Goal: Task Accomplishment & Management: Complete application form

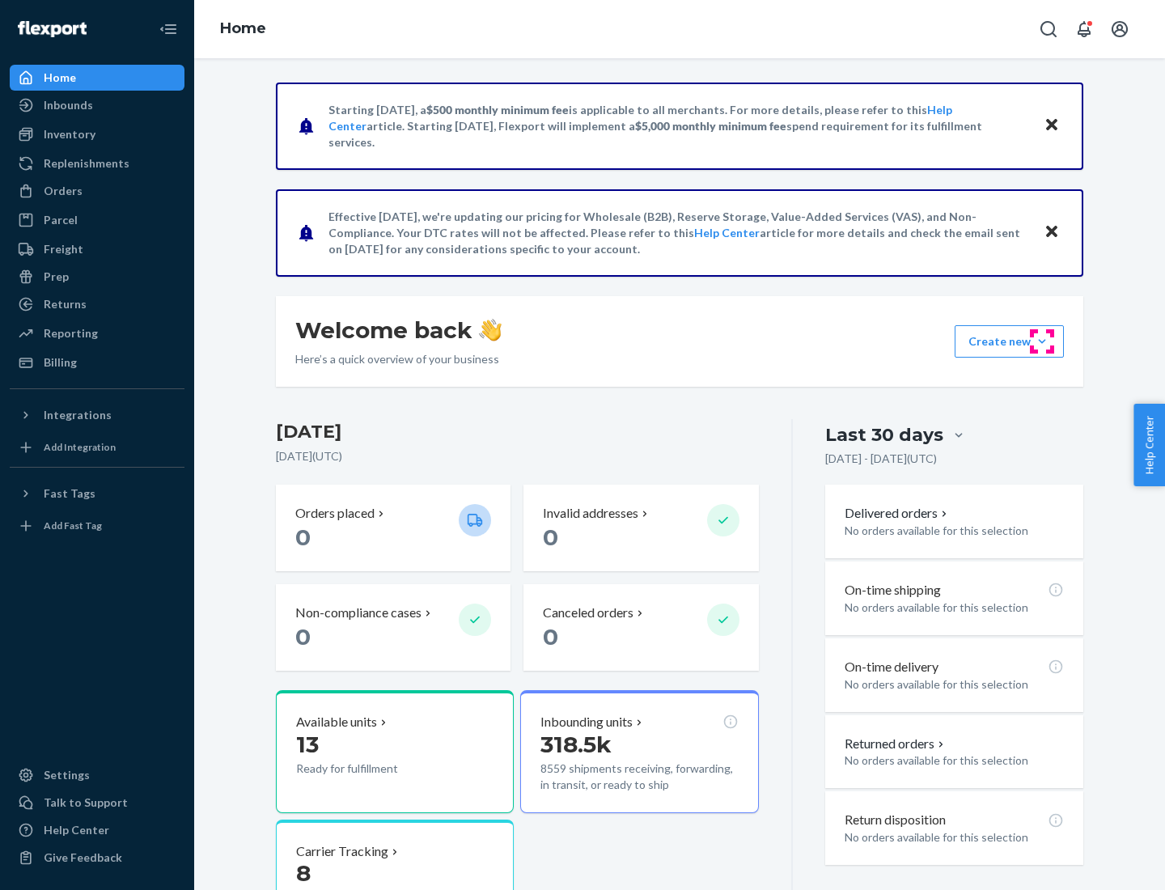
click at [1042, 341] on button "Create new Create new inbound Create new order Create new product" at bounding box center [1009, 341] width 109 height 32
click at [97, 105] on div "Inbounds" at bounding box center [96, 105] width 171 height 23
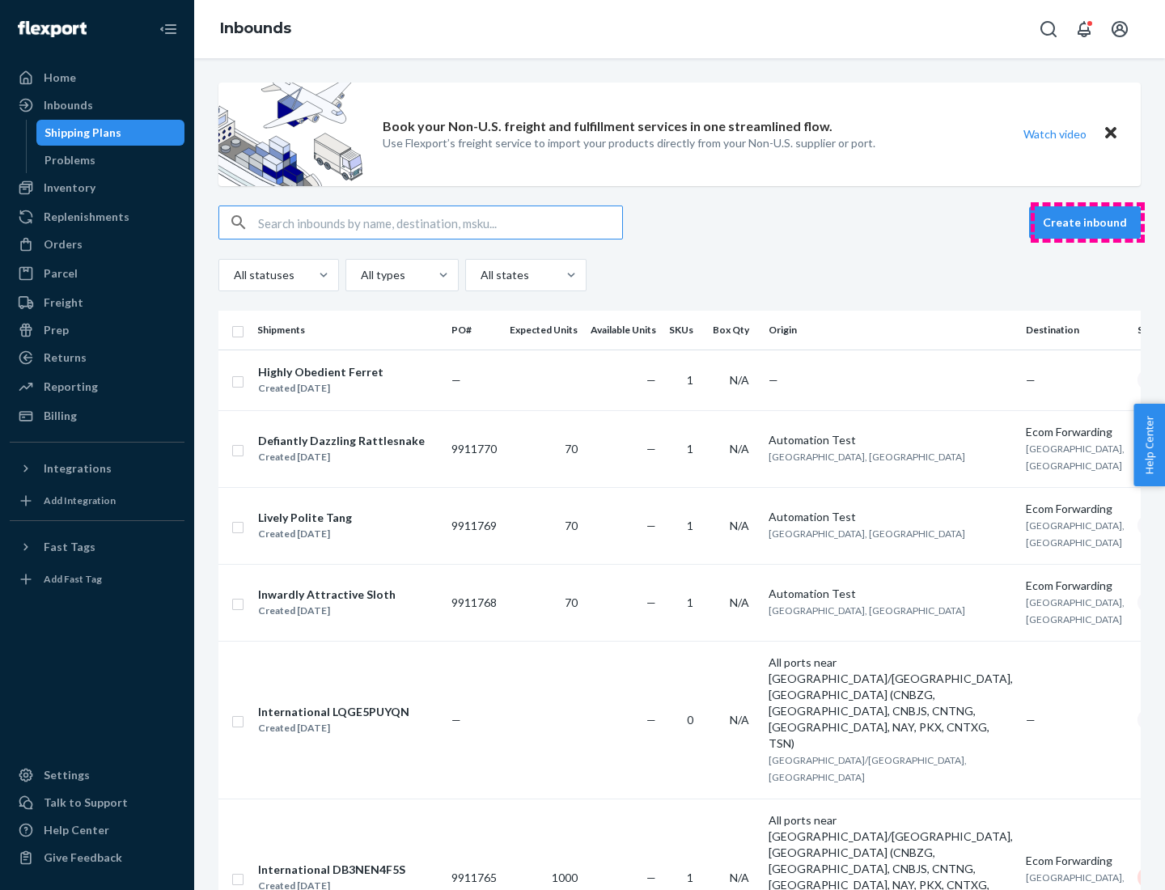
click at [1087, 222] on button "Create inbound" at bounding box center [1085, 222] width 112 height 32
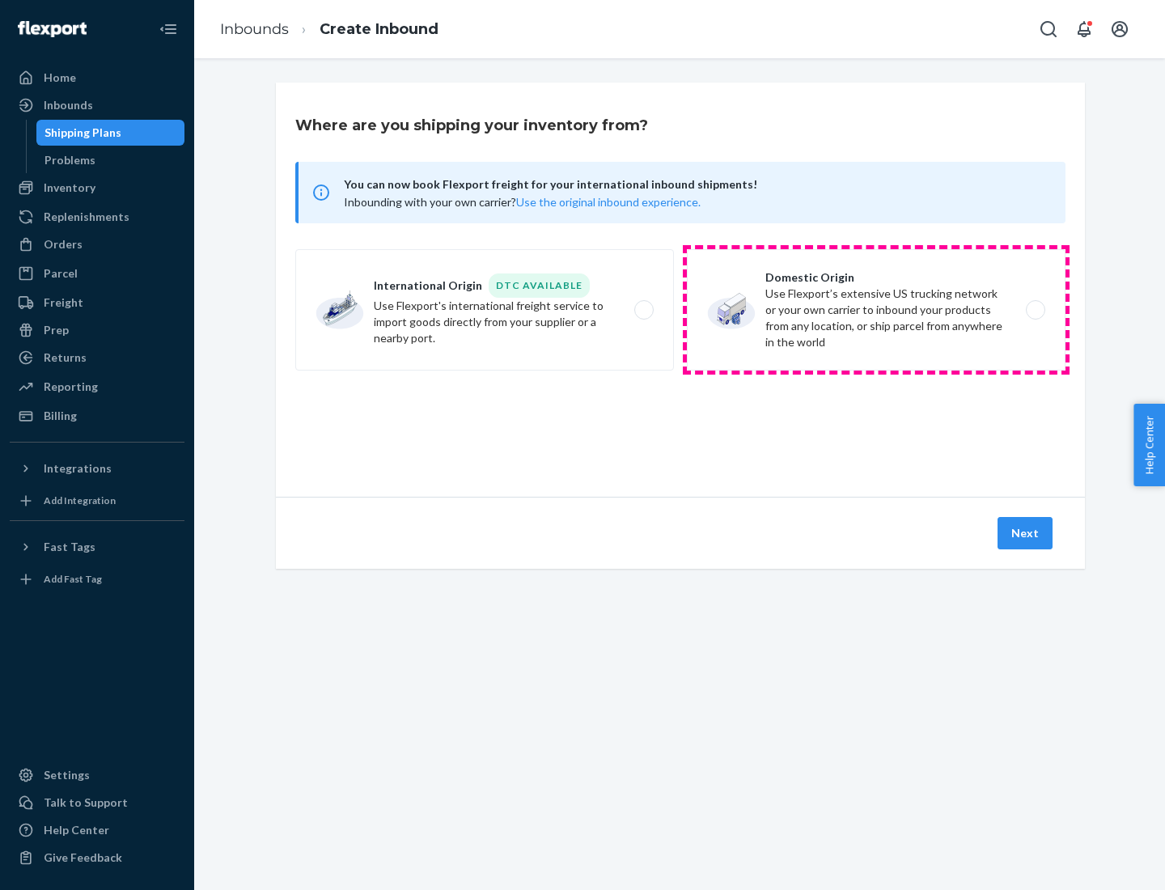
click at [876, 310] on label "Domestic Origin Use Flexport’s extensive US trucking network or your own carrie…" at bounding box center [876, 309] width 379 height 121
click at [1035, 310] on input "Domestic Origin Use Flexport’s extensive US trucking network or your own carrie…" at bounding box center [1040, 310] width 11 height 11
radio input "true"
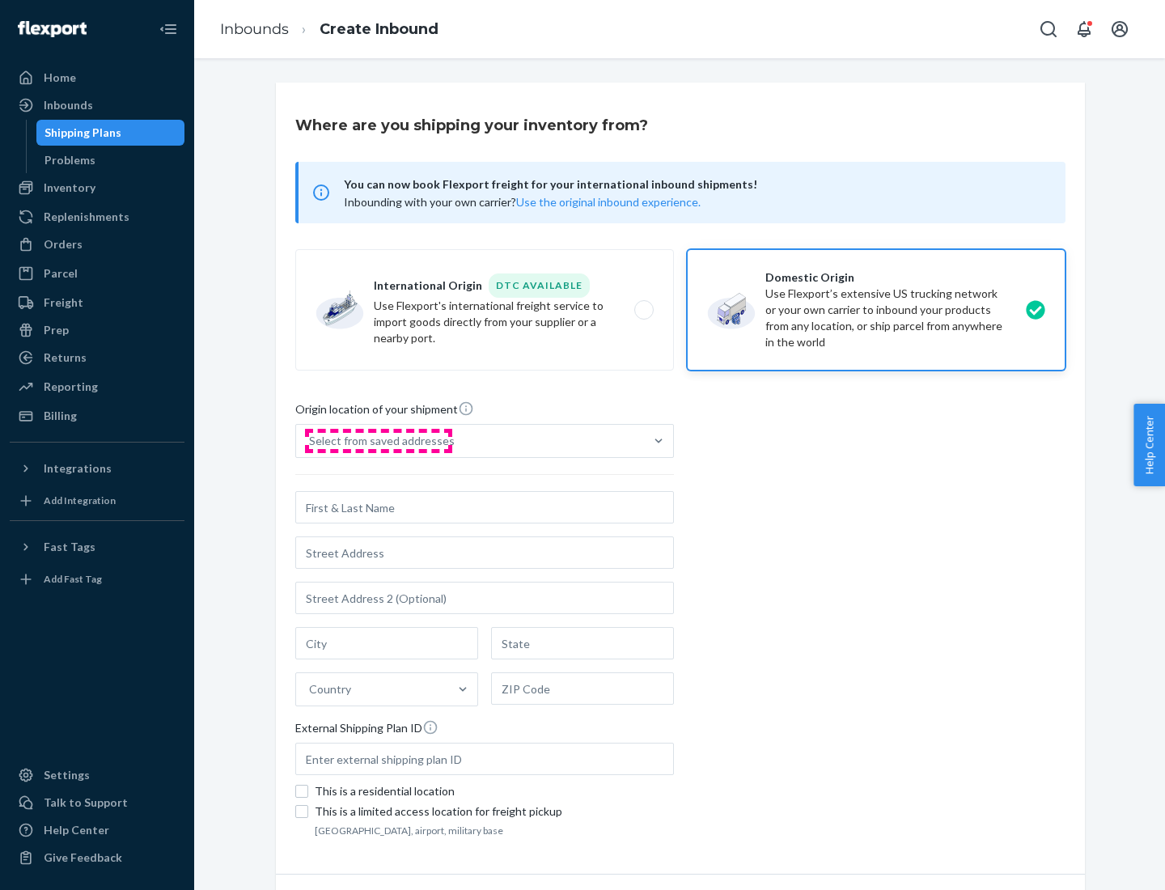
click at [378, 441] on div "Select from saved addresses" at bounding box center [382, 441] width 146 height 16
click at [311, 441] on input "Select from saved addresses" at bounding box center [310, 441] width 2 height 16
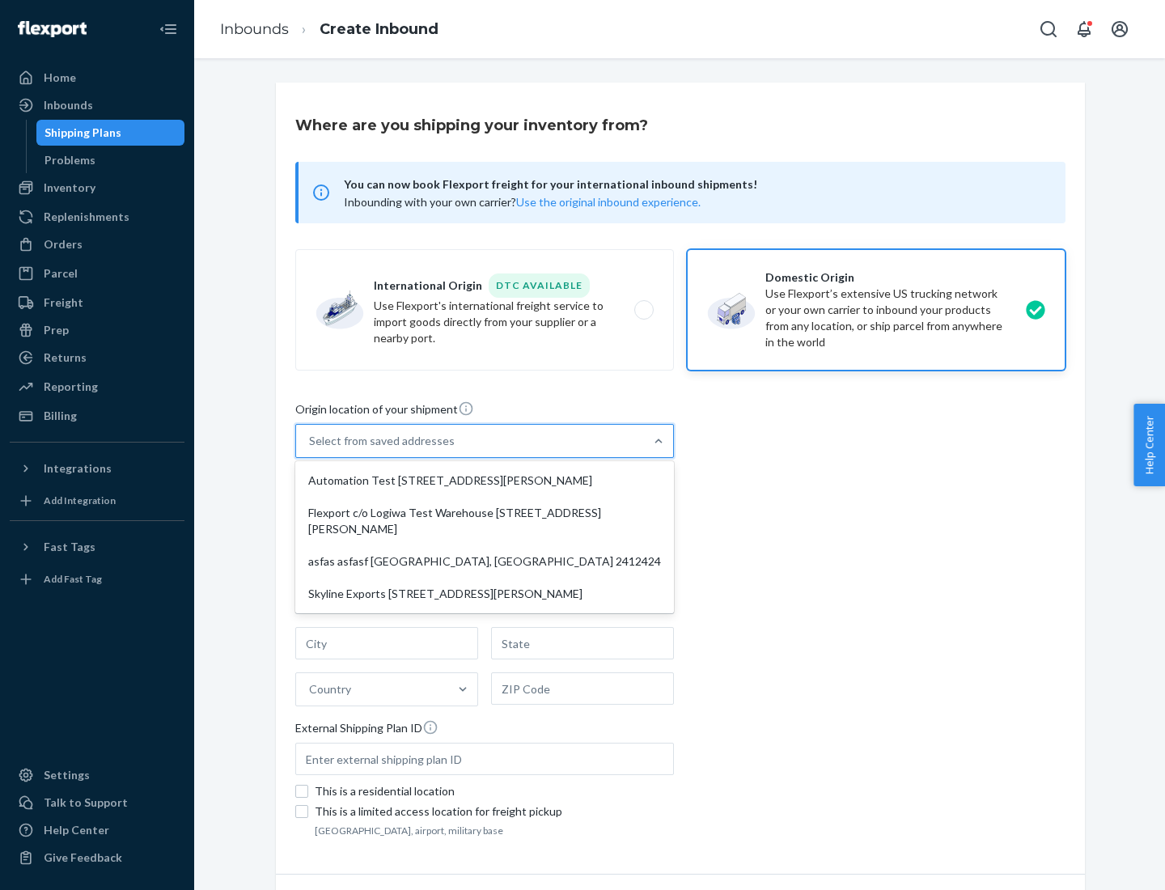
scroll to position [6, 0]
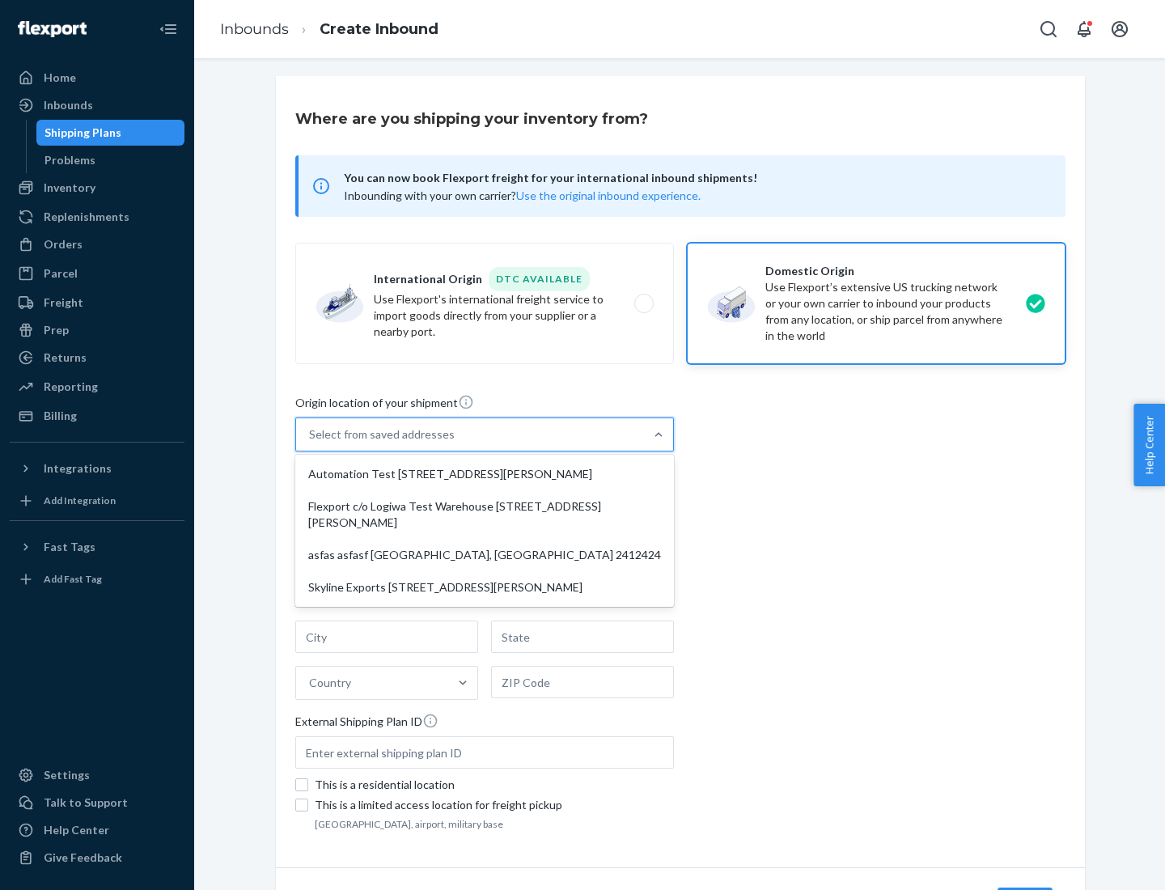
click at [485, 474] on div "Automation Test [STREET_ADDRESS][PERSON_NAME]" at bounding box center [484, 474] width 372 height 32
click at [311, 442] on input "option Automation Test [STREET_ADDRESS][PERSON_NAME] focused, 1 of 4. 4 results…" at bounding box center [310, 434] width 2 height 16
type input "Automation Test"
type input "9th Floor"
type input "[GEOGRAPHIC_DATA]"
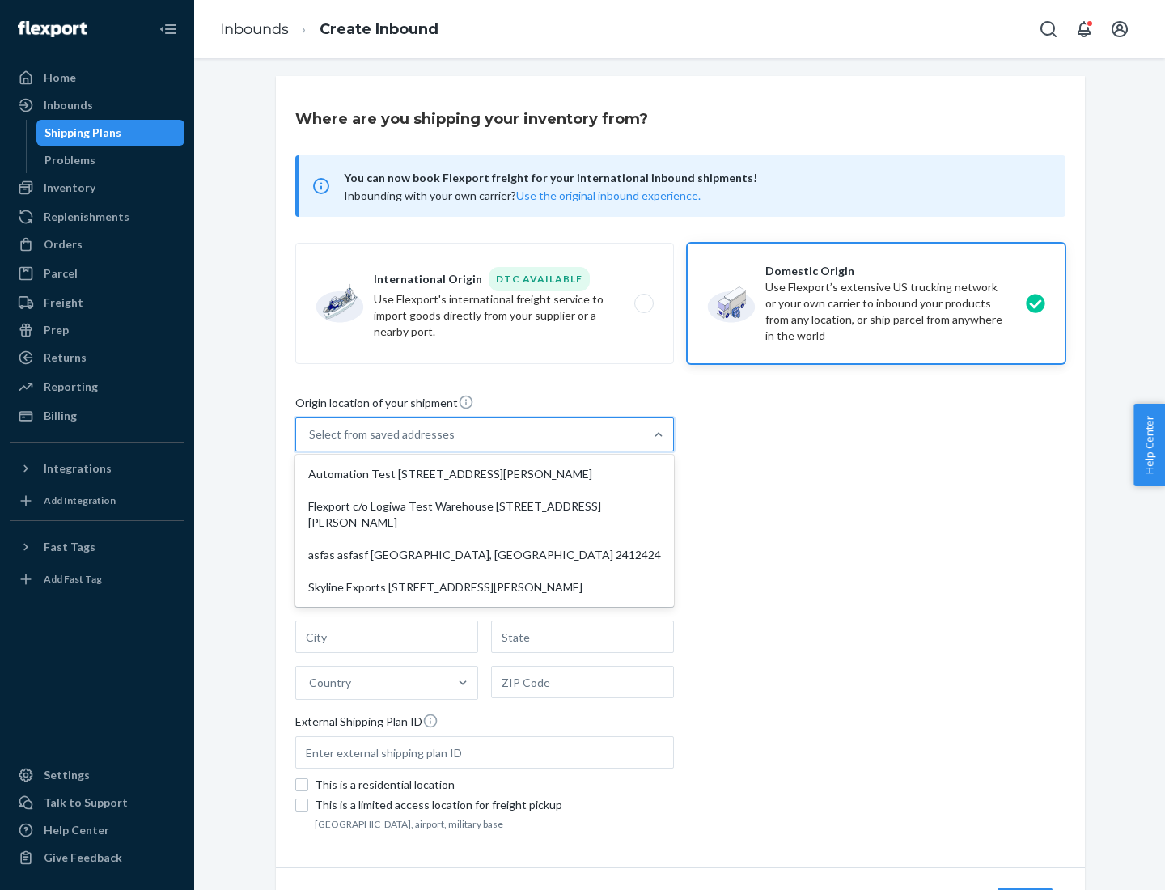
type input "CA"
type input "94104"
type input "[STREET_ADDRESS][PERSON_NAME]"
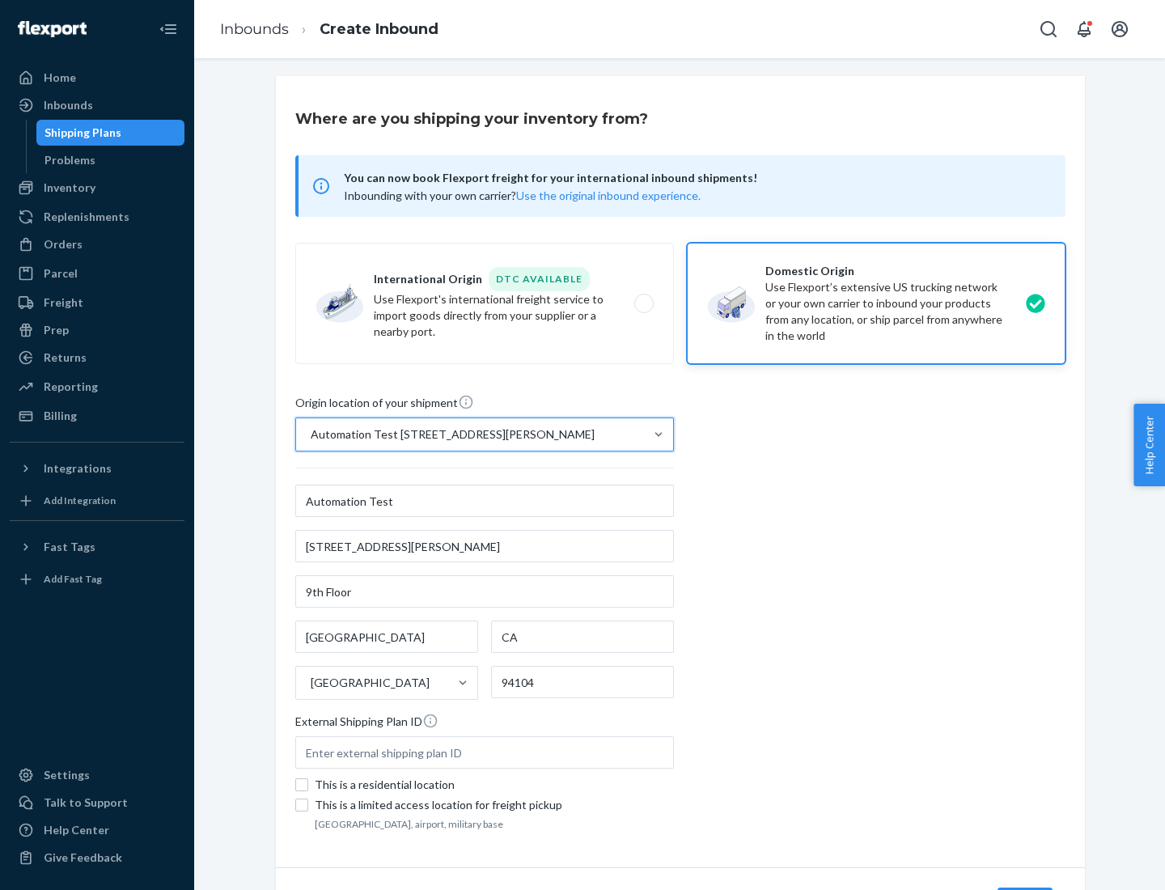
scroll to position [95, 0]
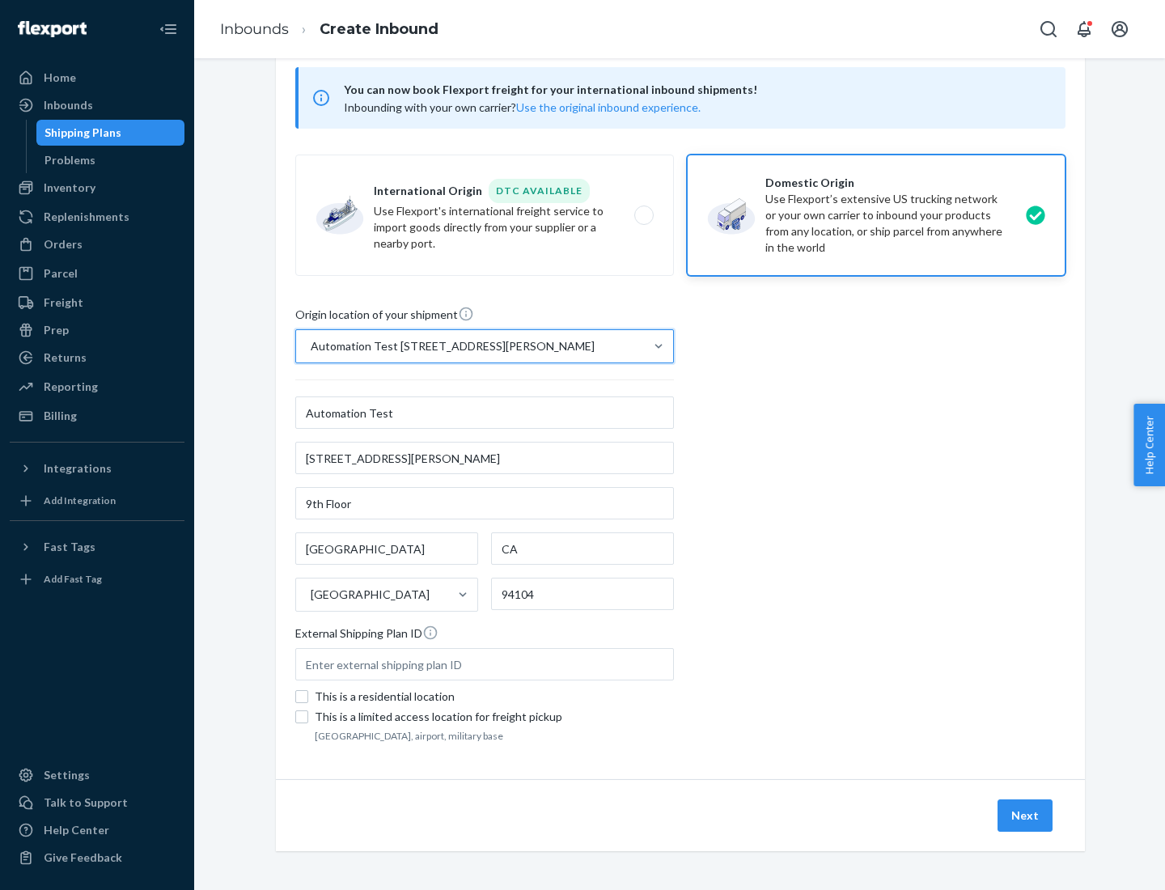
click at [1026, 815] on button "Next" at bounding box center [1024, 815] width 55 height 32
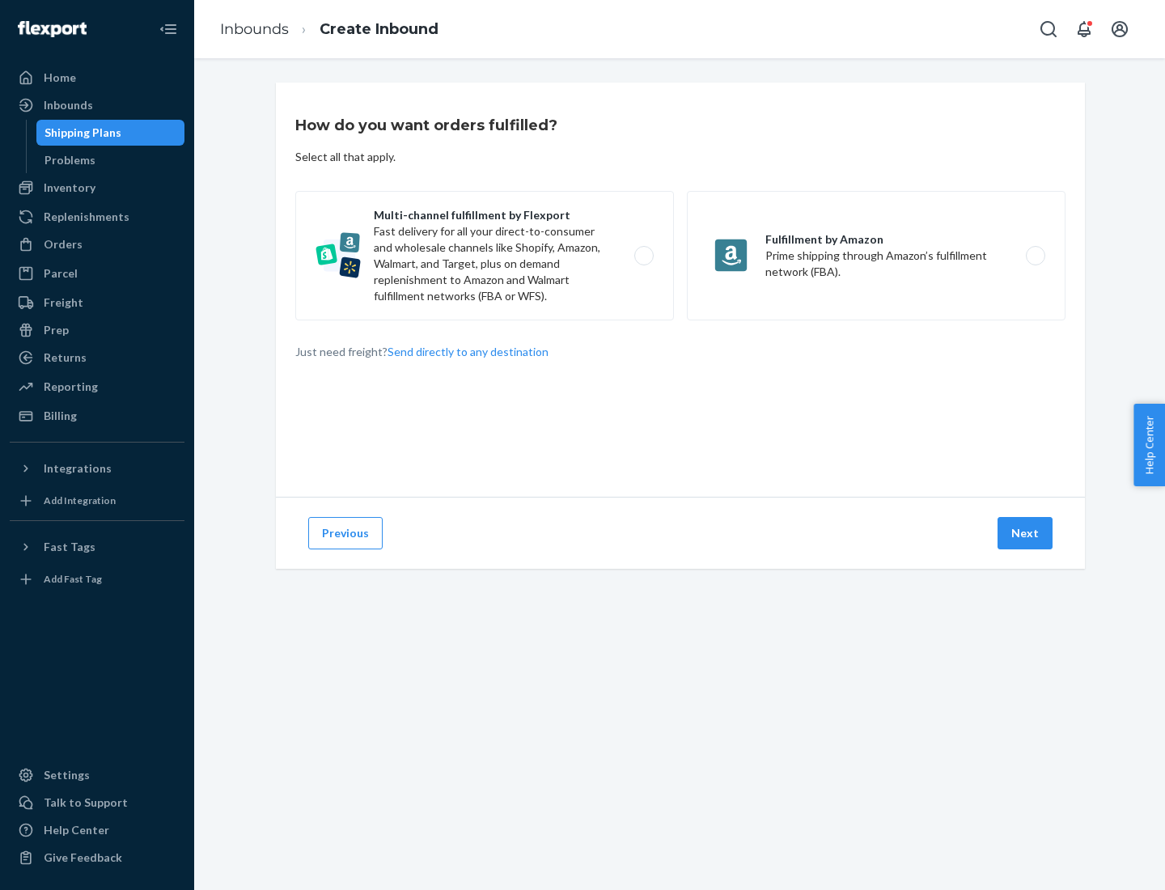
click at [485, 256] on label "Multi-channel fulfillment by Flexport Fast delivery for all your direct-to-cons…" at bounding box center [484, 255] width 379 height 129
click at [643, 256] on input "Multi-channel fulfillment by Flexport Fast delivery for all your direct-to-cons…" at bounding box center [648, 256] width 11 height 11
radio input "true"
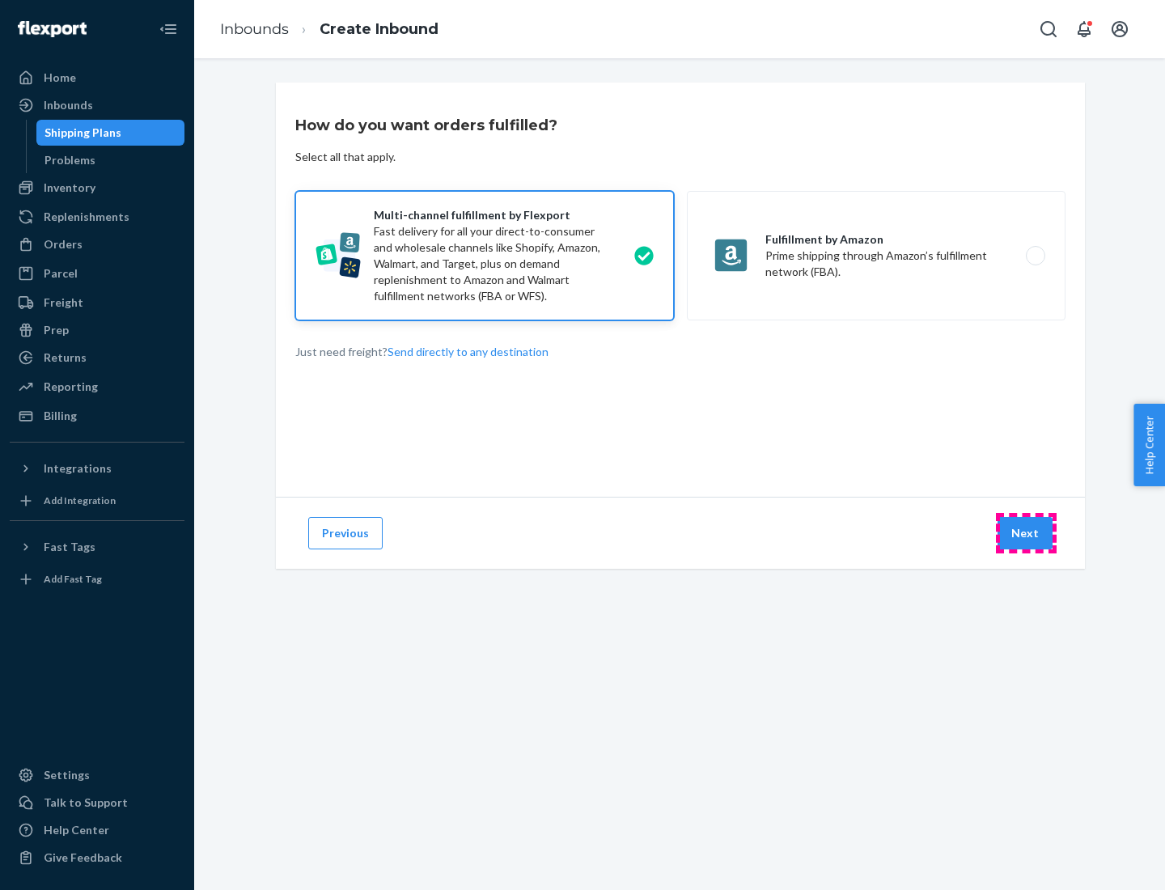
click at [1026, 533] on button "Next" at bounding box center [1024, 533] width 55 height 32
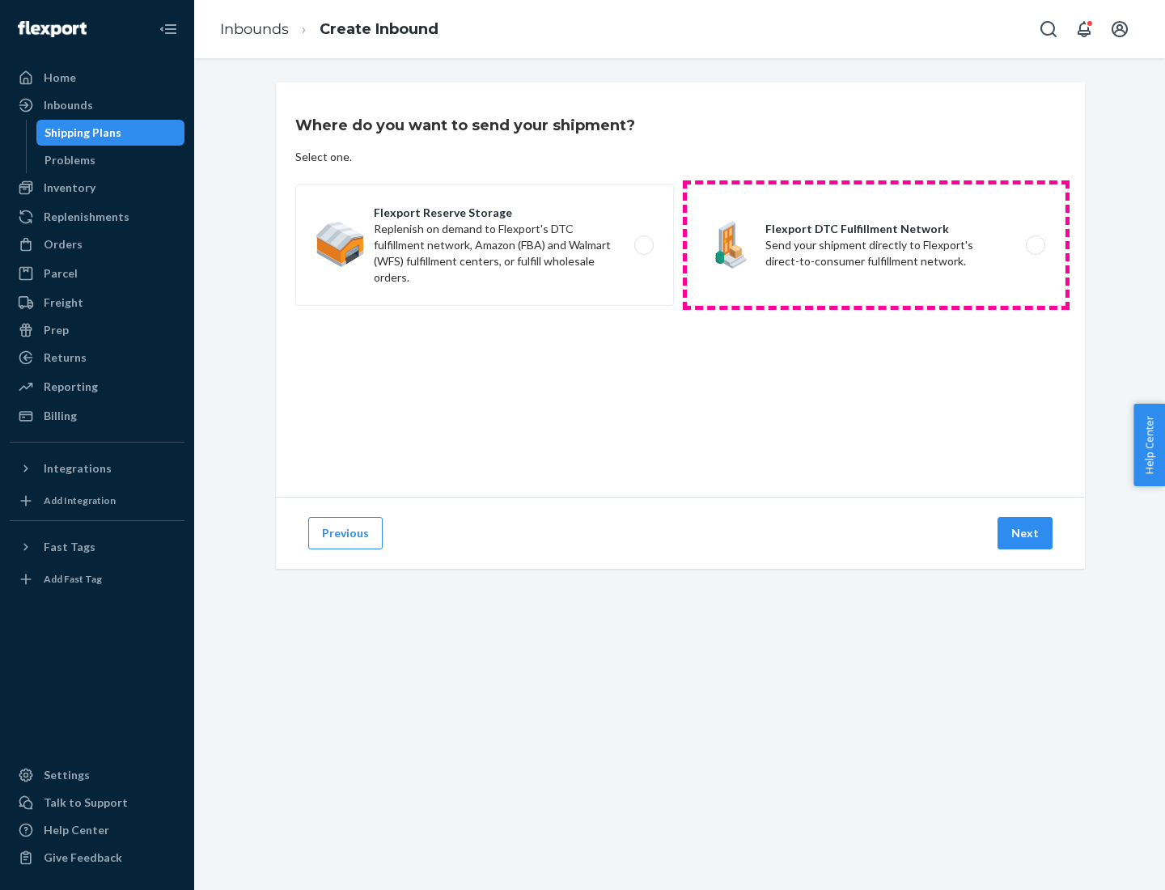
click at [876, 245] on label "Flexport DTC Fulfillment Network Send your shipment directly to Flexport's dire…" at bounding box center [876, 244] width 379 height 121
click at [1035, 245] on input "Flexport DTC Fulfillment Network Send your shipment directly to Flexport's dire…" at bounding box center [1040, 245] width 11 height 11
radio input "true"
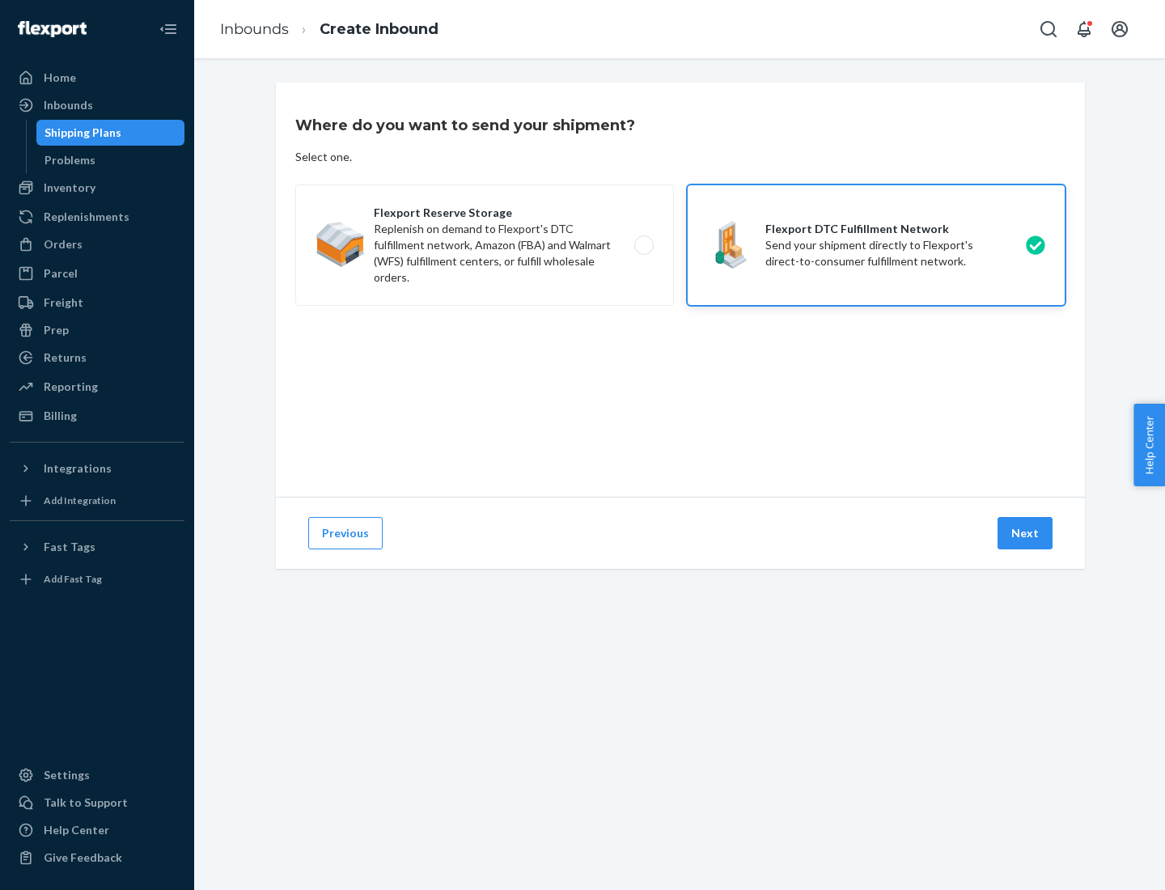
click at [1026, 533] on button "Next" at bounding box center [1024, 533] width 55 height 32
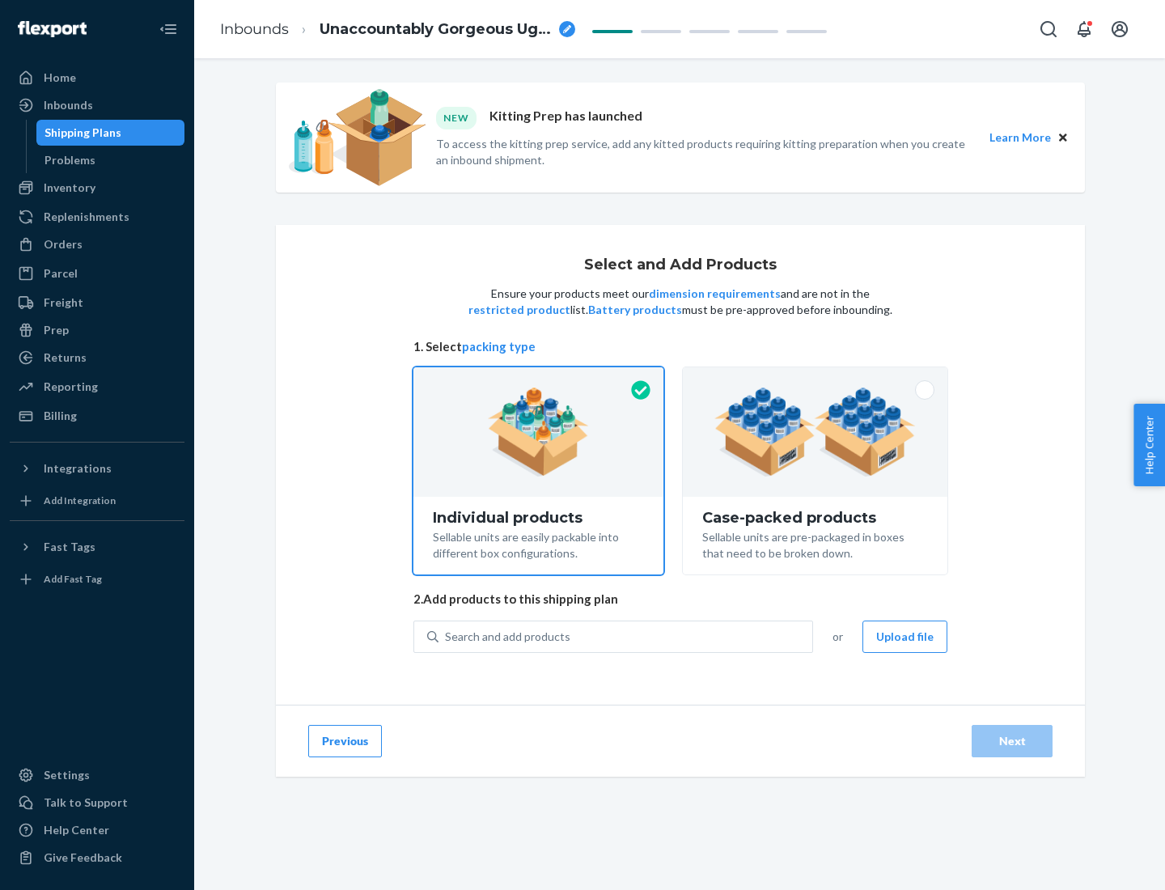
click at [815, 432] on img at bounding box center [814, 431] width 201 height 89
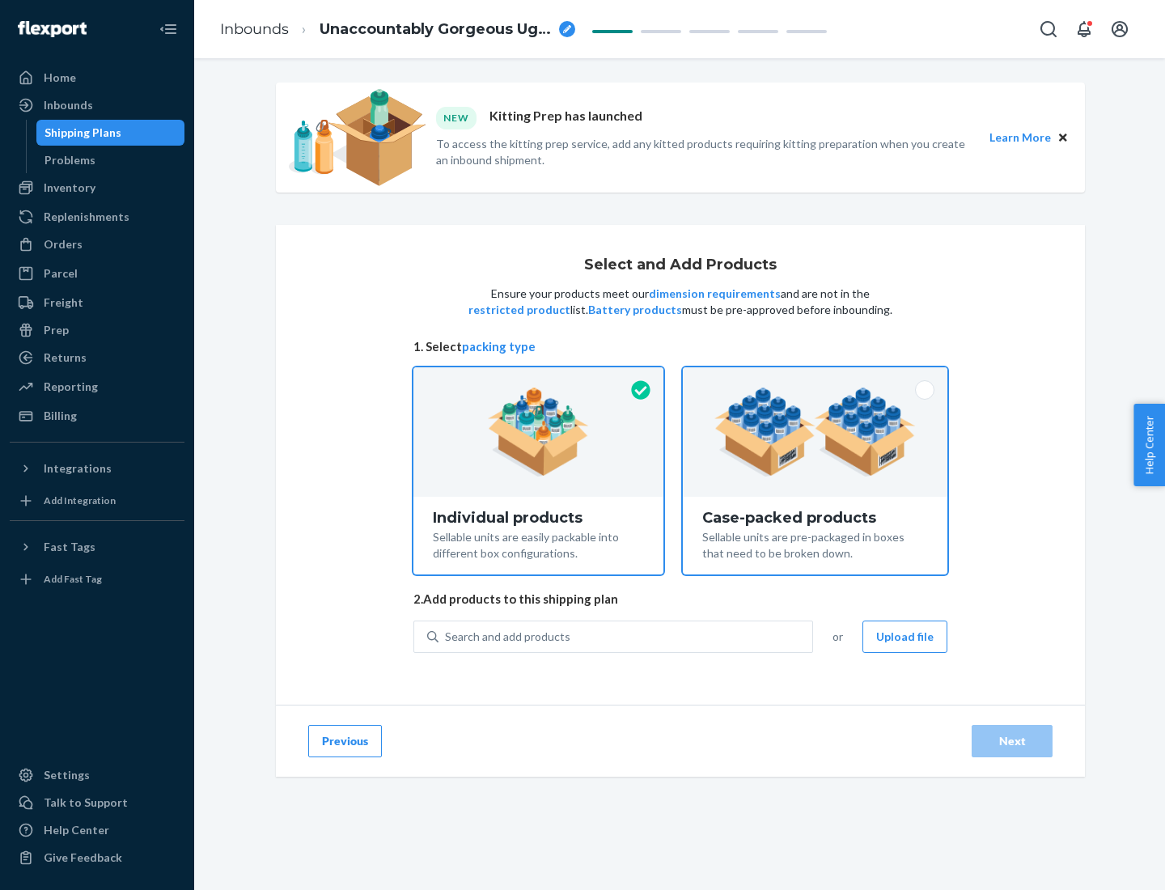
click at [815, 378] on input "Case-packed products Sellable units are pre-packaged in boxes that need to be b…" at bounding box center [815, 372] width 11 height 11
radio input "true"
radio input "false"
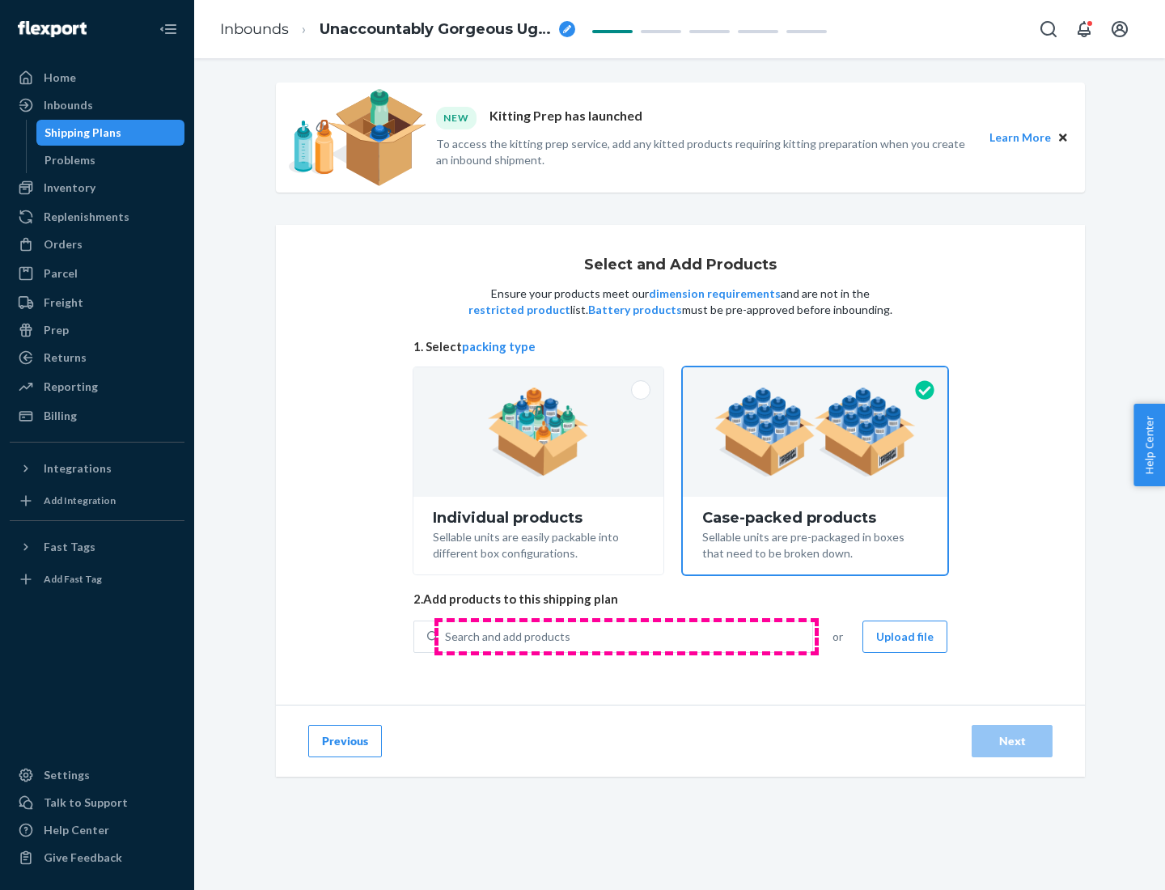
click at [626, 636] on div "Search and add products" at bounding box center [625, 636] width 374 height 29
click at [447, 636] on input "Search and add products" at bounding box center [446, 637] width 2 height 16
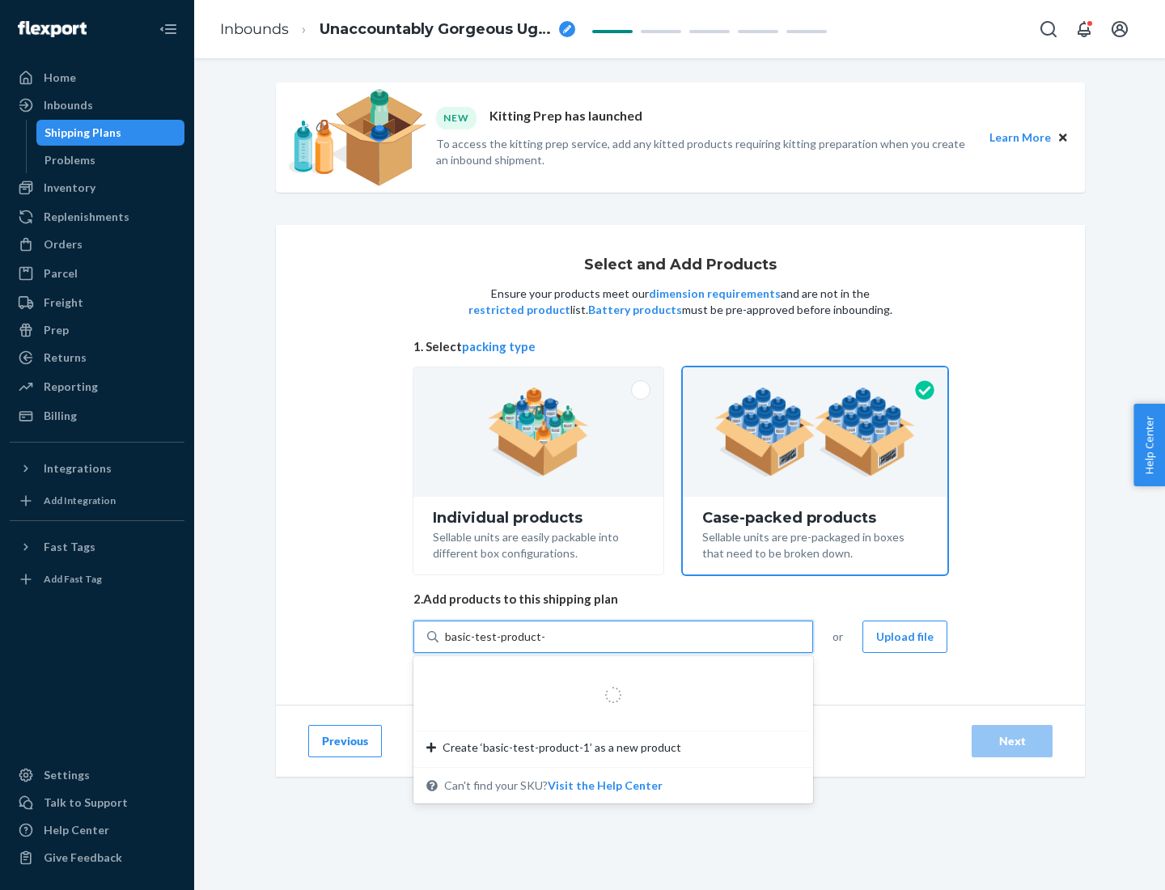
type input "basic-test-product-1"
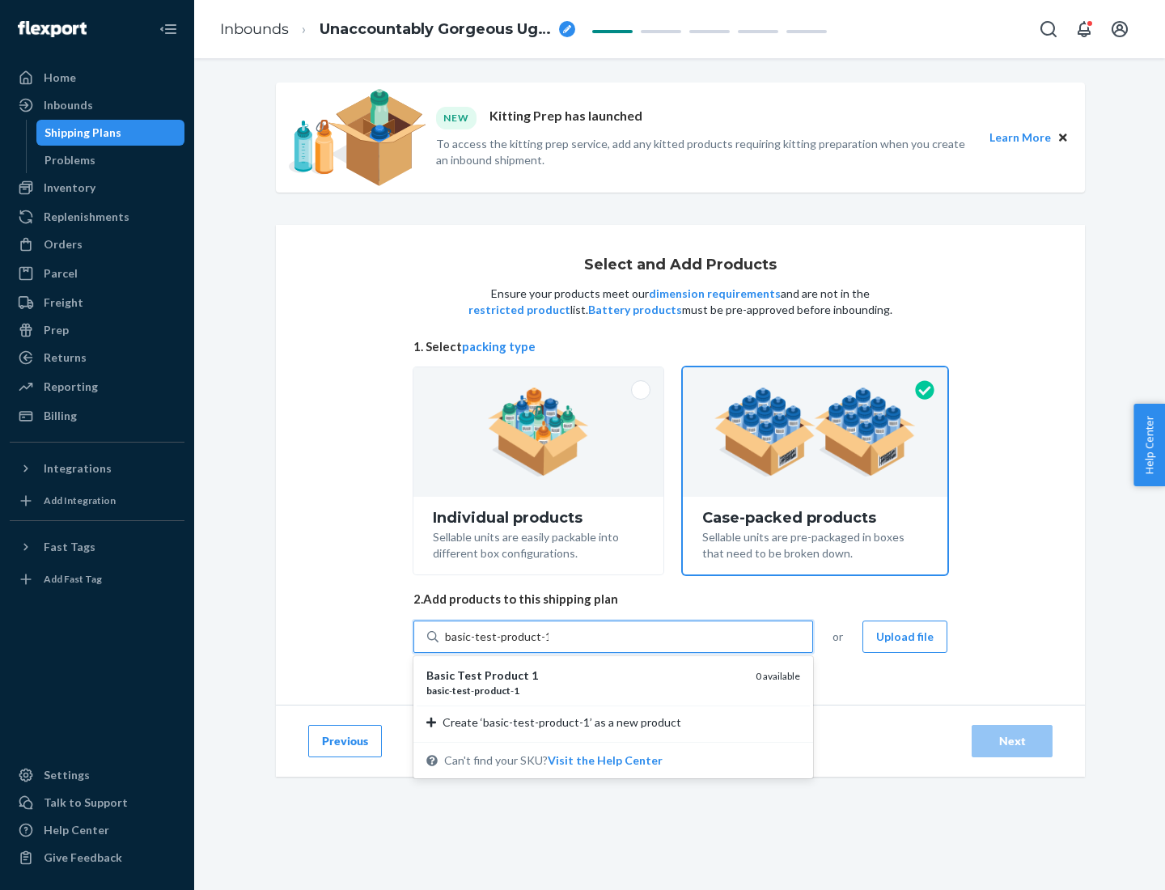
click at [585, 690] on div "basic - test - product - 1" at bounding box center [584, 691] width 316 height 14
click at [548, 645] on input "basic-test-product-1" at bounding box center [497, 637] width 104 height 16
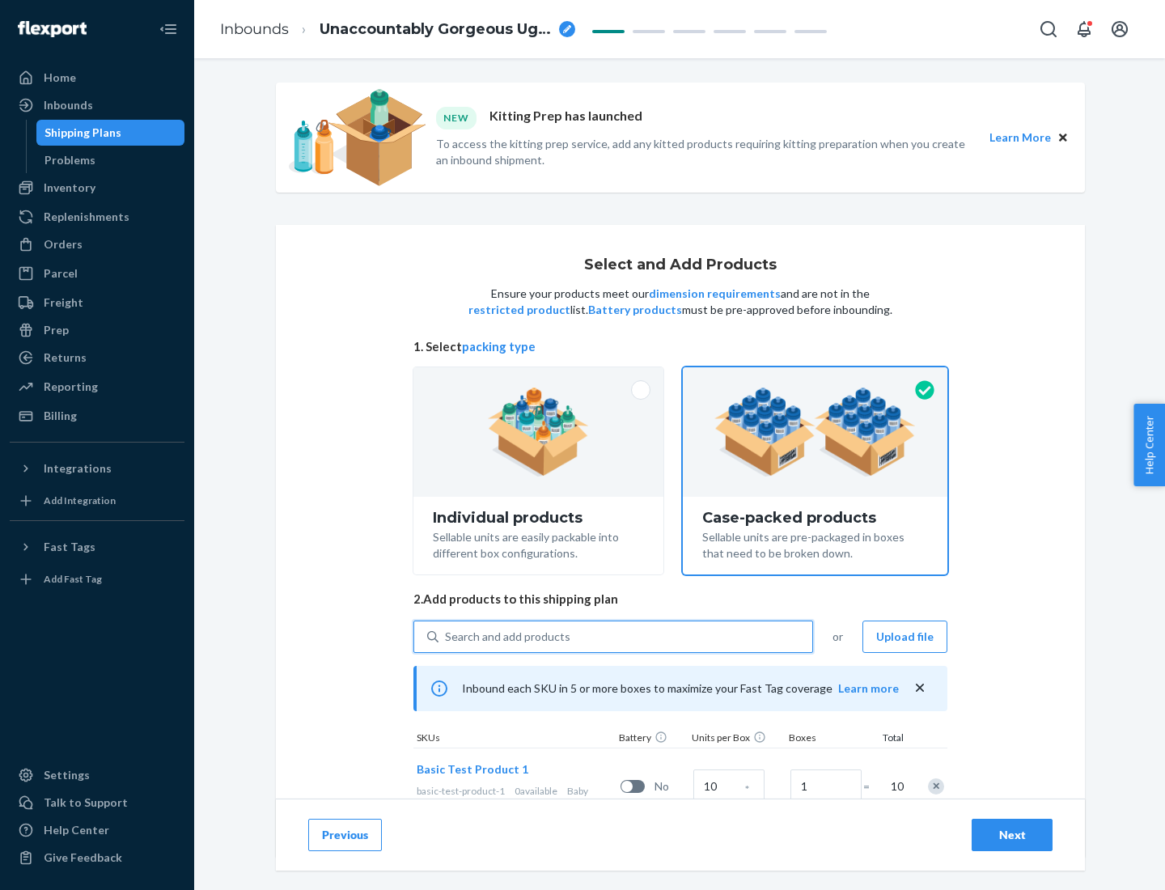
scroll to position [58, 0]
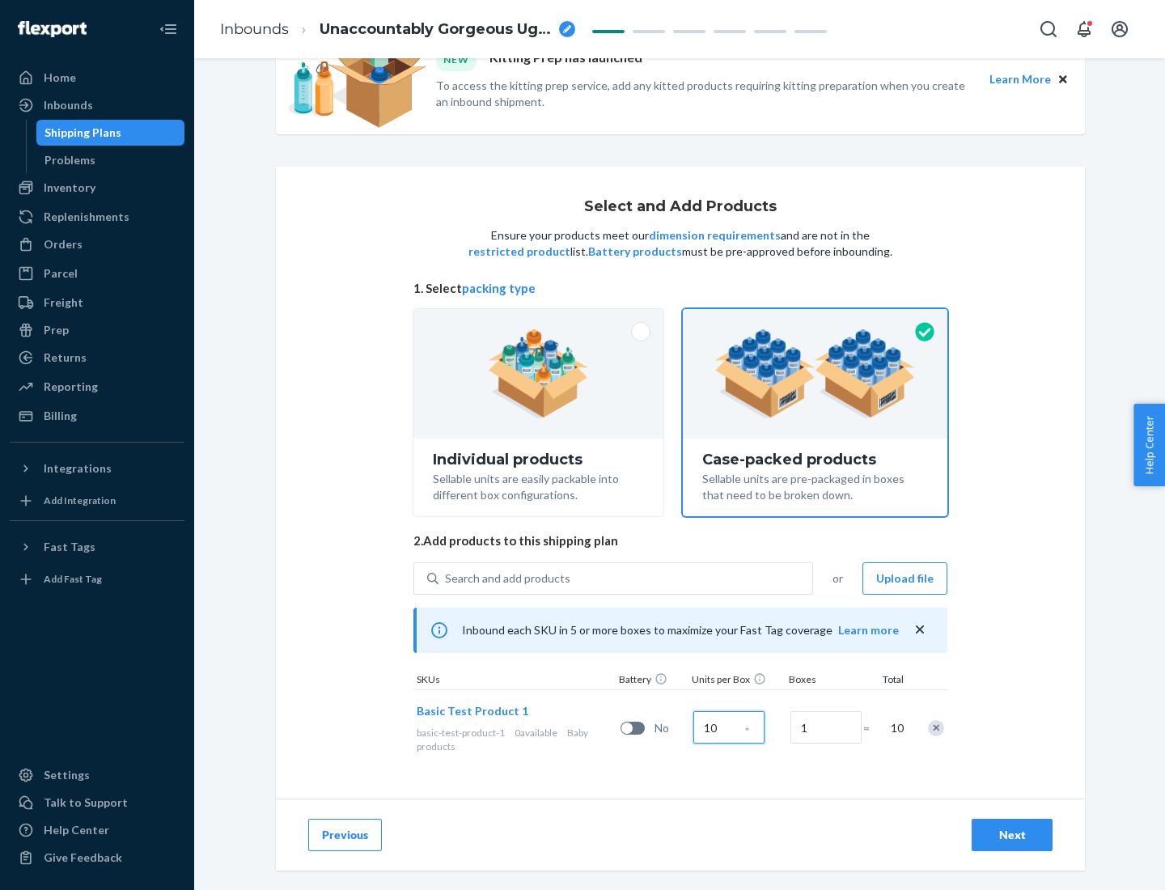
type input "10"
type input "7"
click at [1012, 835] on div "Next" at bounding box center [1011, 835] width 53 height 16
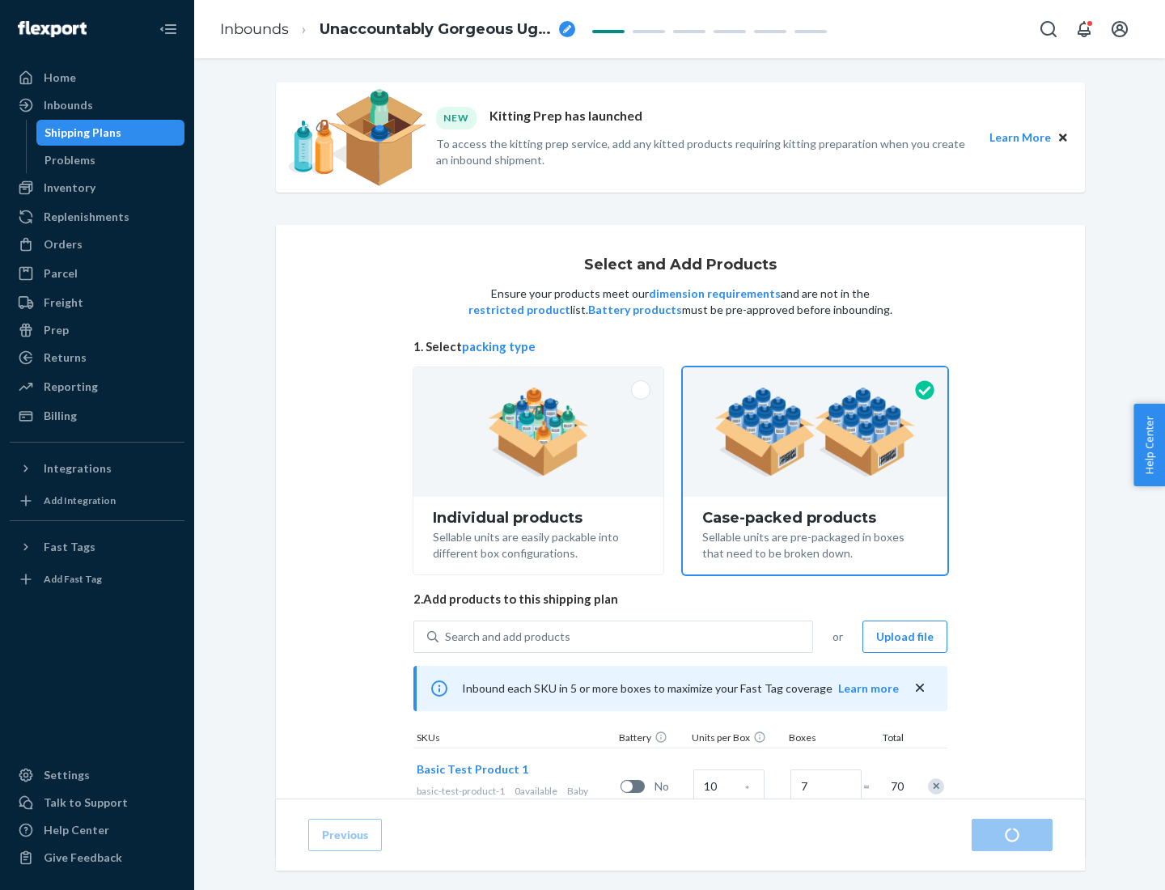
radio input "true"
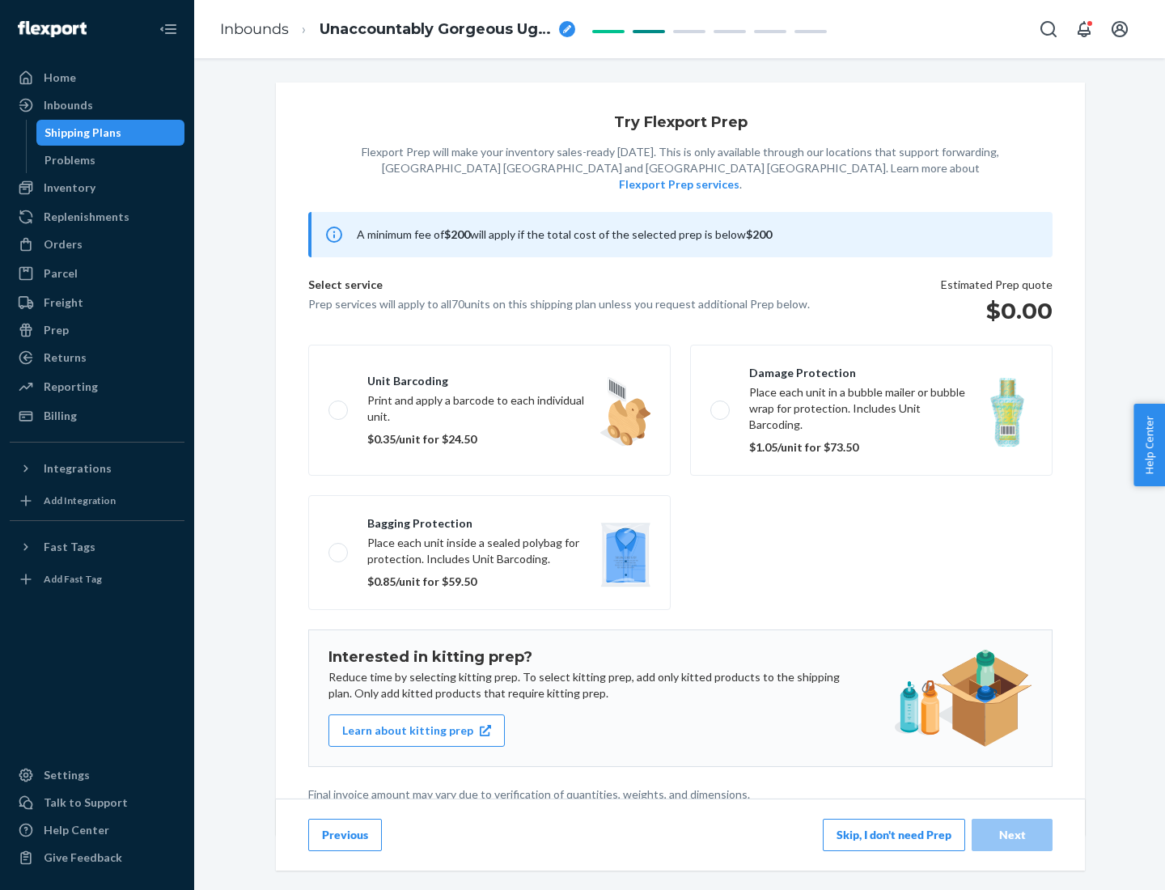
scroll to position [4, 0]
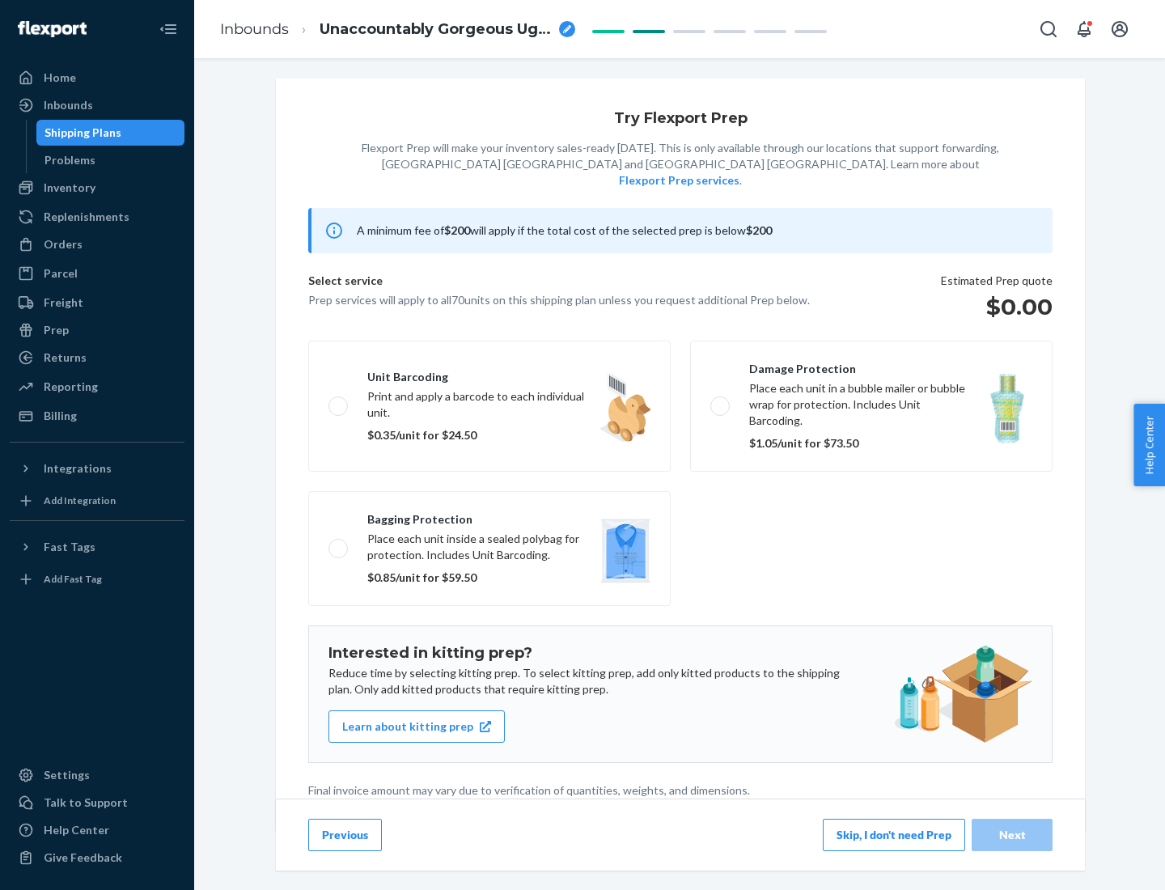
click at [489, 515] on label "Bagging protection Place each unit inside a sealed polybag for protection. Incl…" at bounding box center [489, 548] width 362 height 115
click at [339, 543] on input "Bagging protection Place each unit inside a sealed polybag for protection. Incl…" at bounding box center [333, 548] width 11 height 11
checkbox input "true"
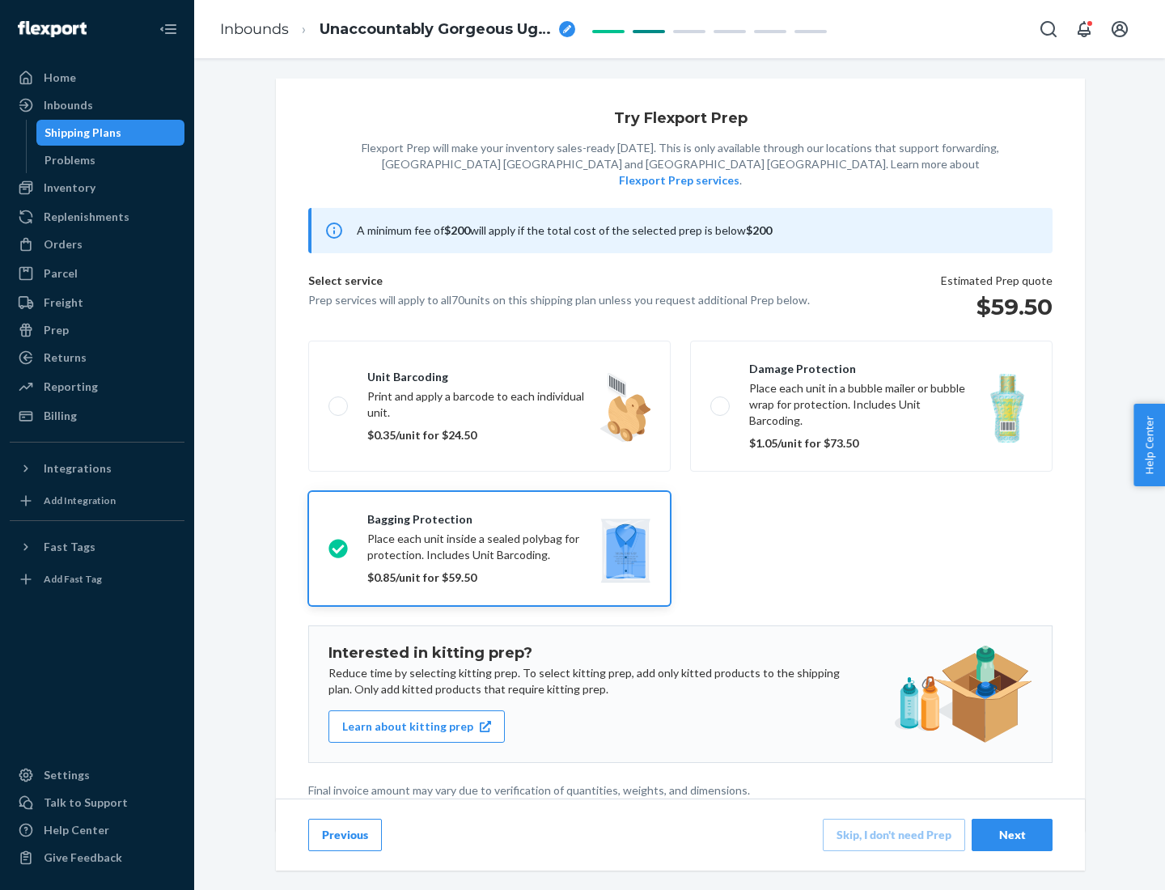
click at [1012, 834] on div "Next" at bounding box center [1011, 835] width 53 height 16
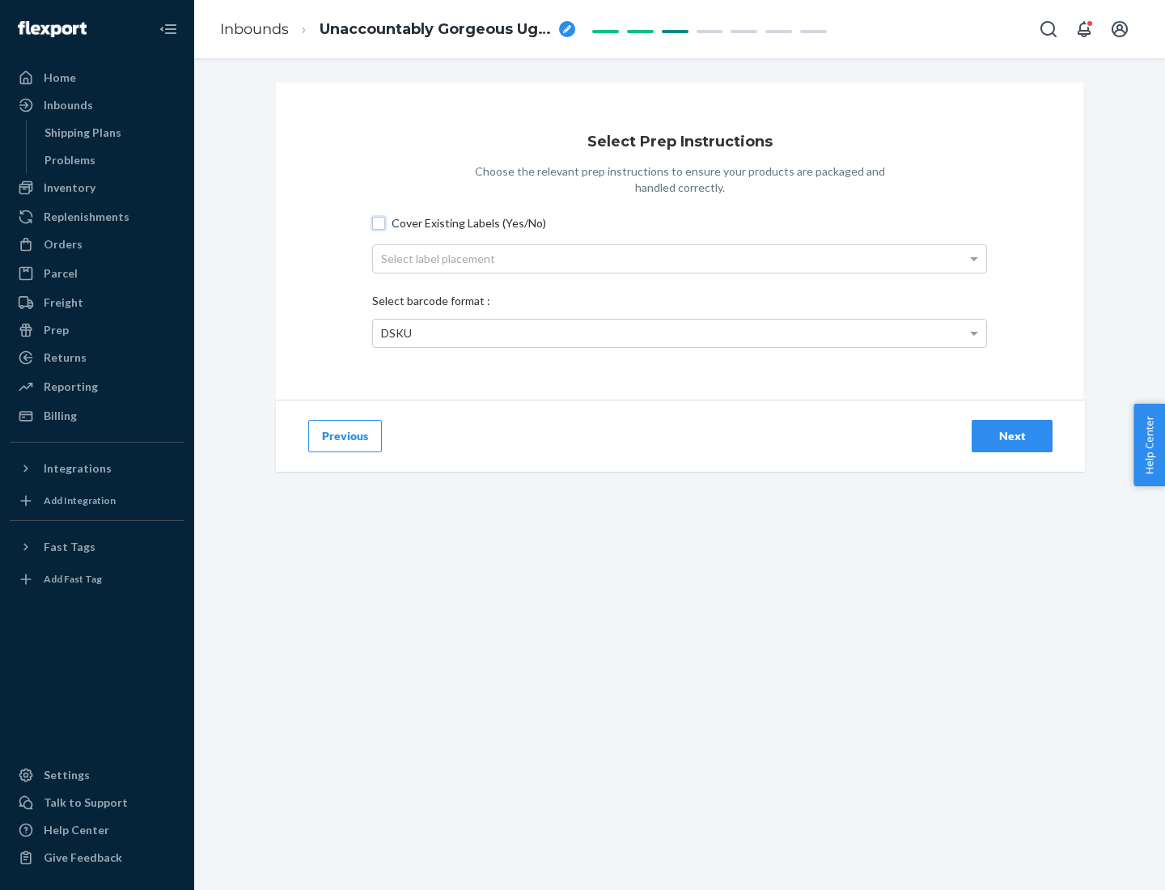
click at [379, 222] on input "Cover Existing Labels (Yes/No)" at bounding box center [378, 223] width 13 height 13
checkbox input "true"
click at [680, 258] on div "Select label placement" at bounding box center [679, 259] width 613 height 28
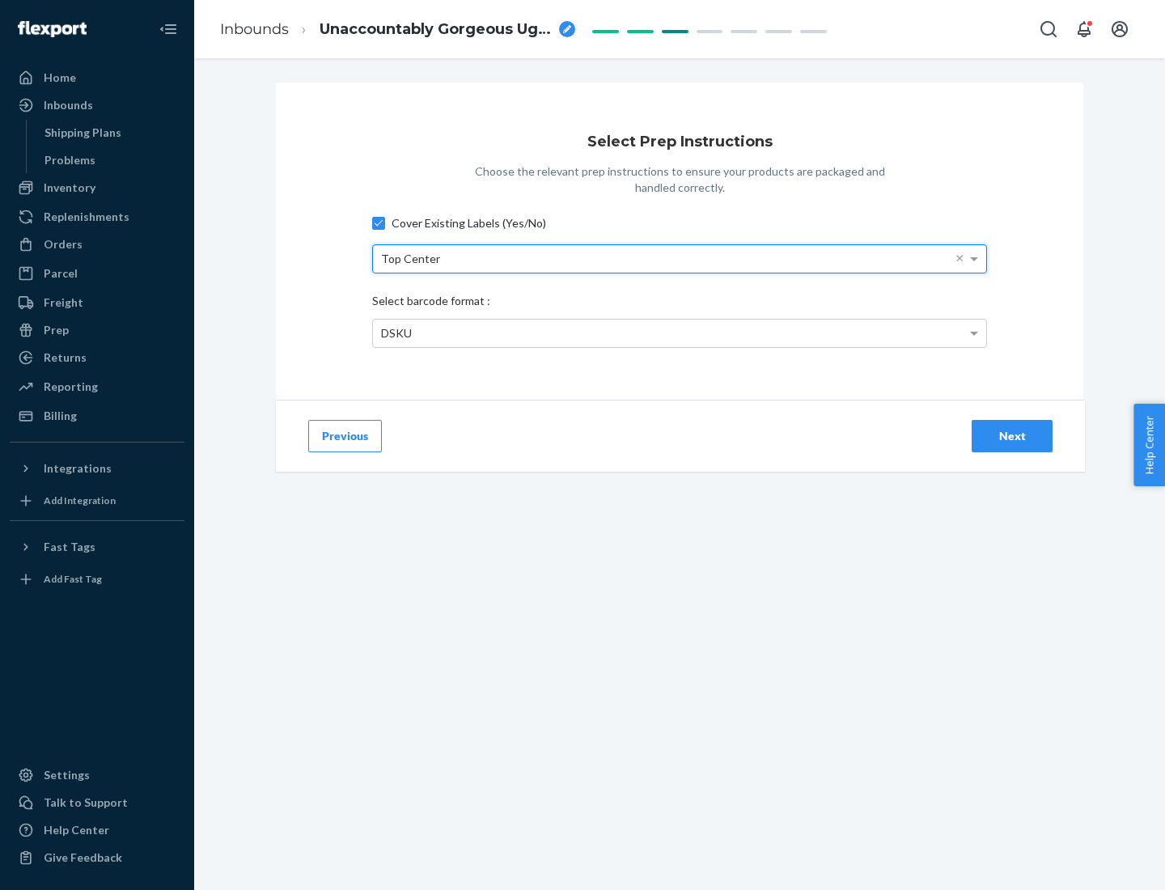
click at [680, 332] on div "DSKU" at bounding box center [679, 334] width 613 height 28
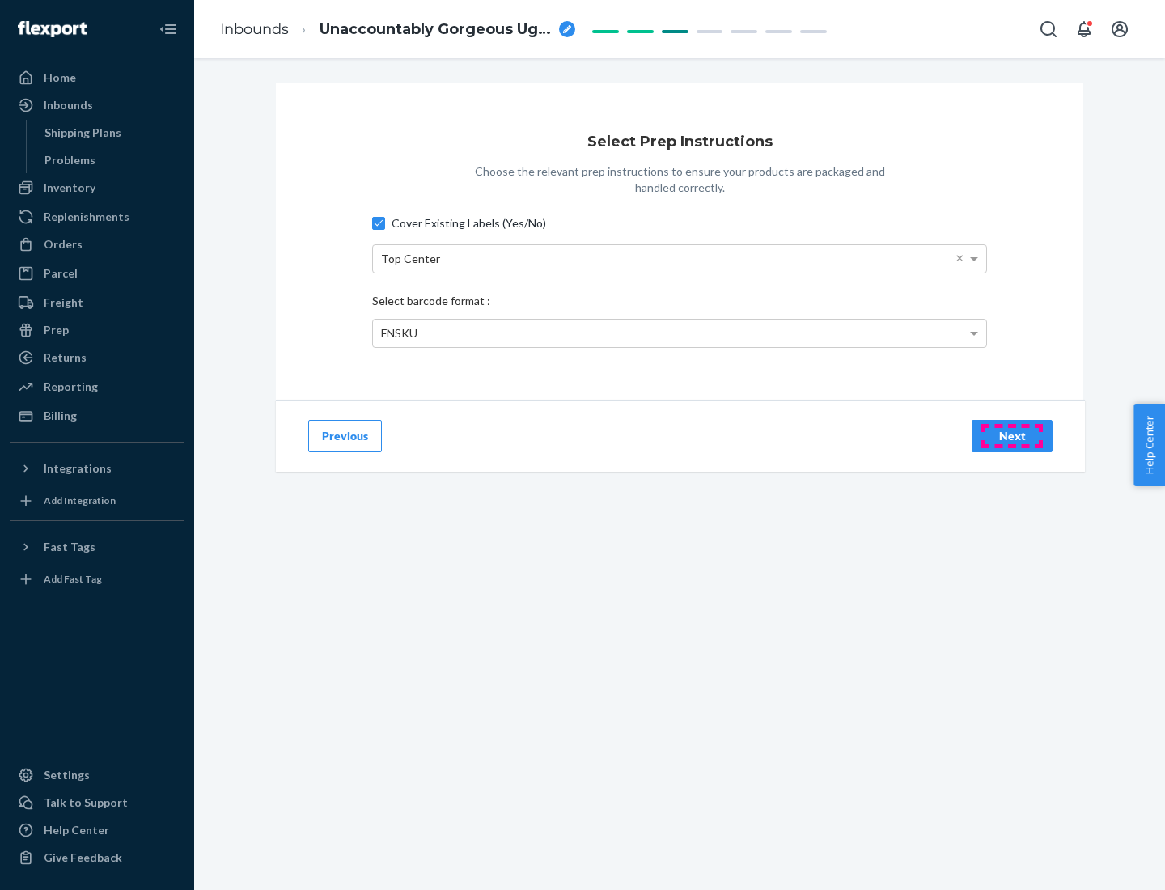
click at [1012, 435] on div "Next" at bounding box center [1011, 436] width 53 height 16
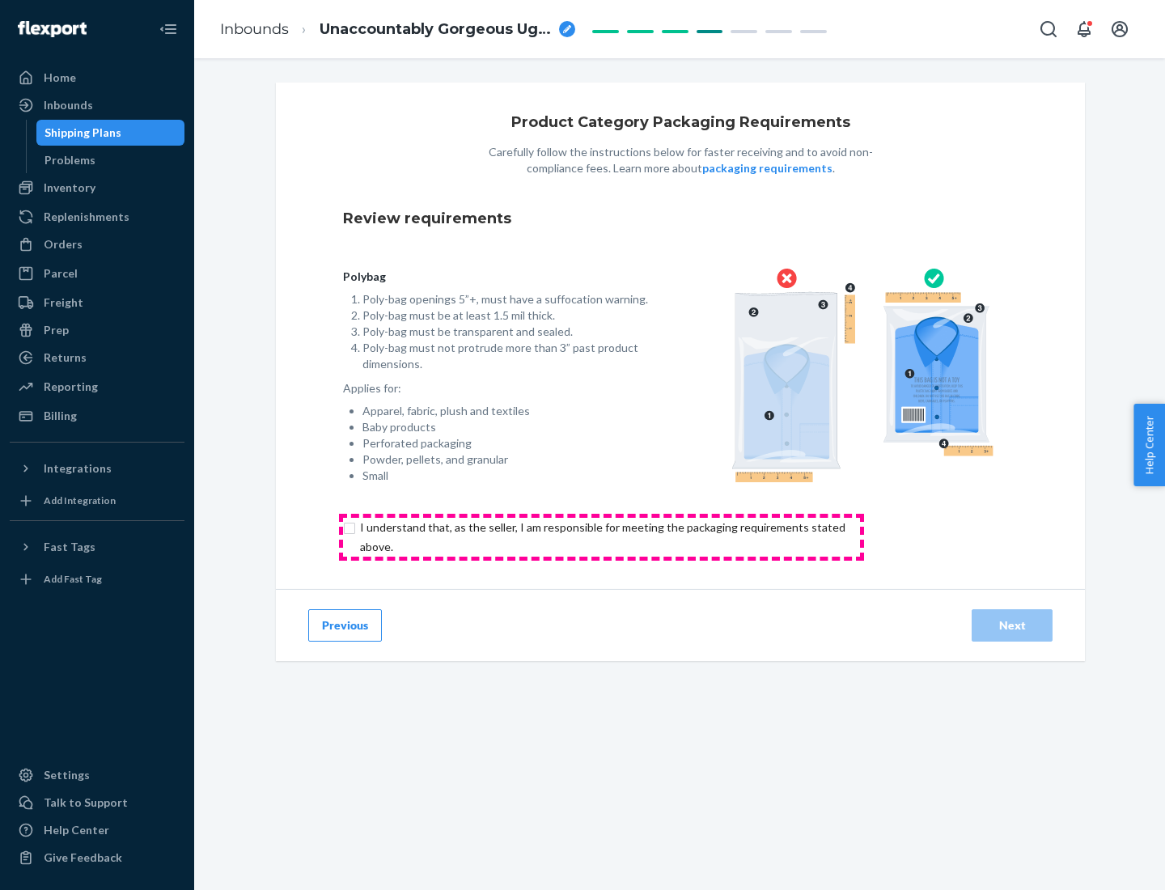
click at [601, 536] on input "checkbox" at bounding box center [612, 537] width 538 height 39
checkbox input "true"
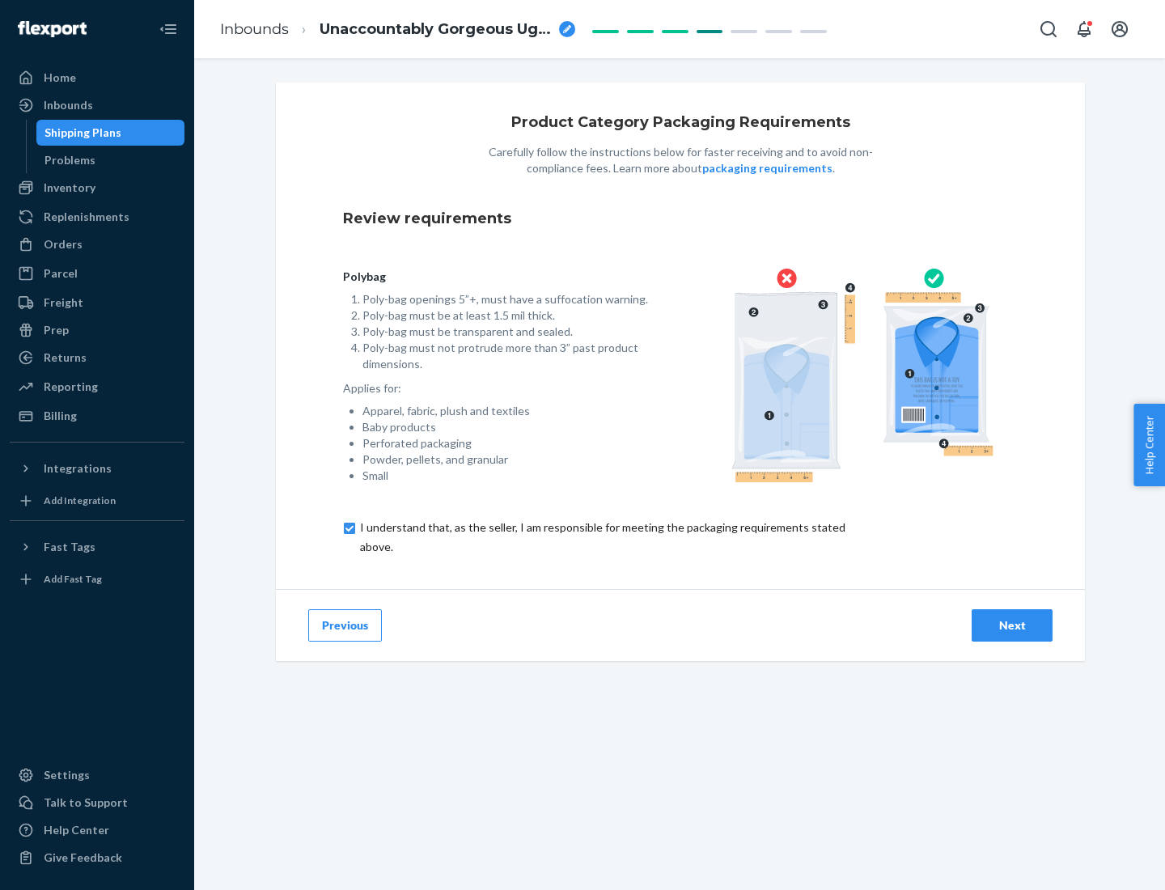
click at [1012, 624] on div "Next" at bounding box center [1011, 625] width 53 height 16
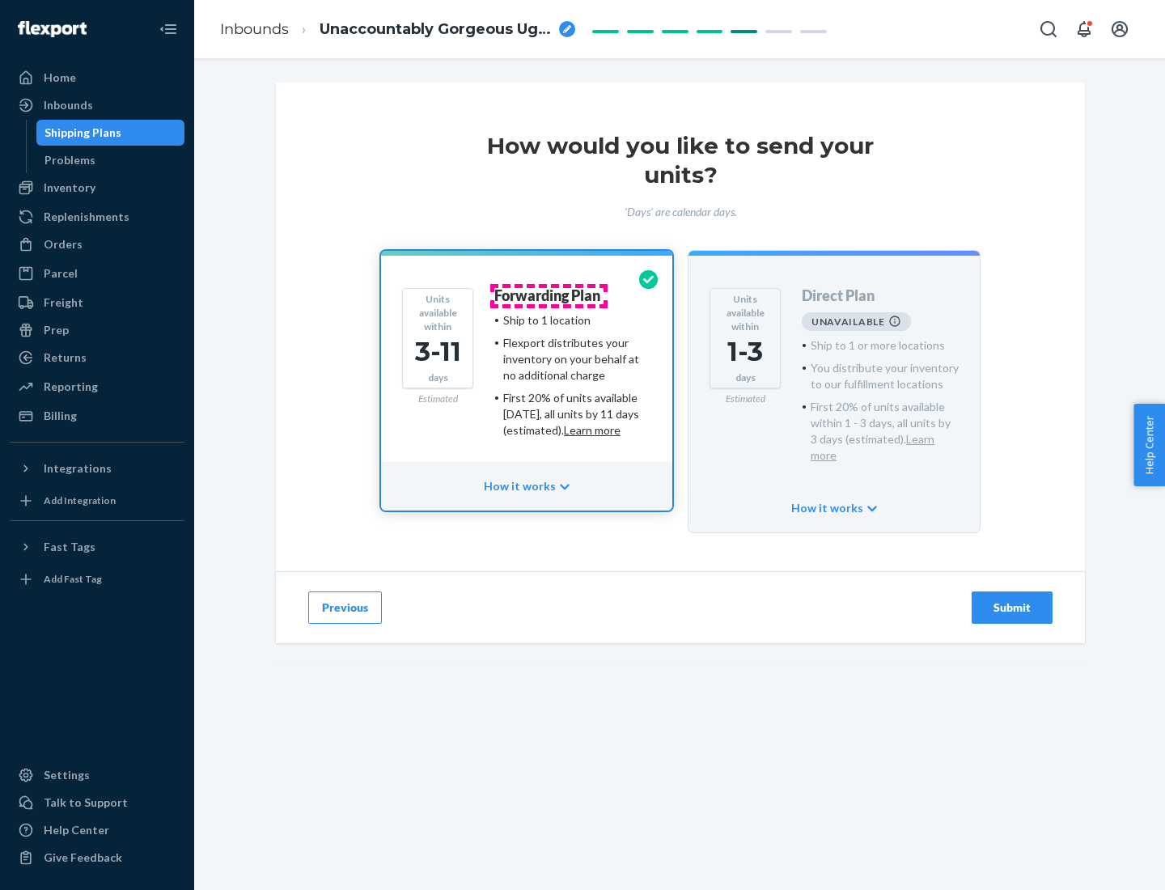
click at [548, 295] on h4 "Forwarding Plan" at bounding box center [547, 296] width 106 height 16
click at [1012, 599] on div "Submit" at bounding box center [1011, 607] width 53 height 16
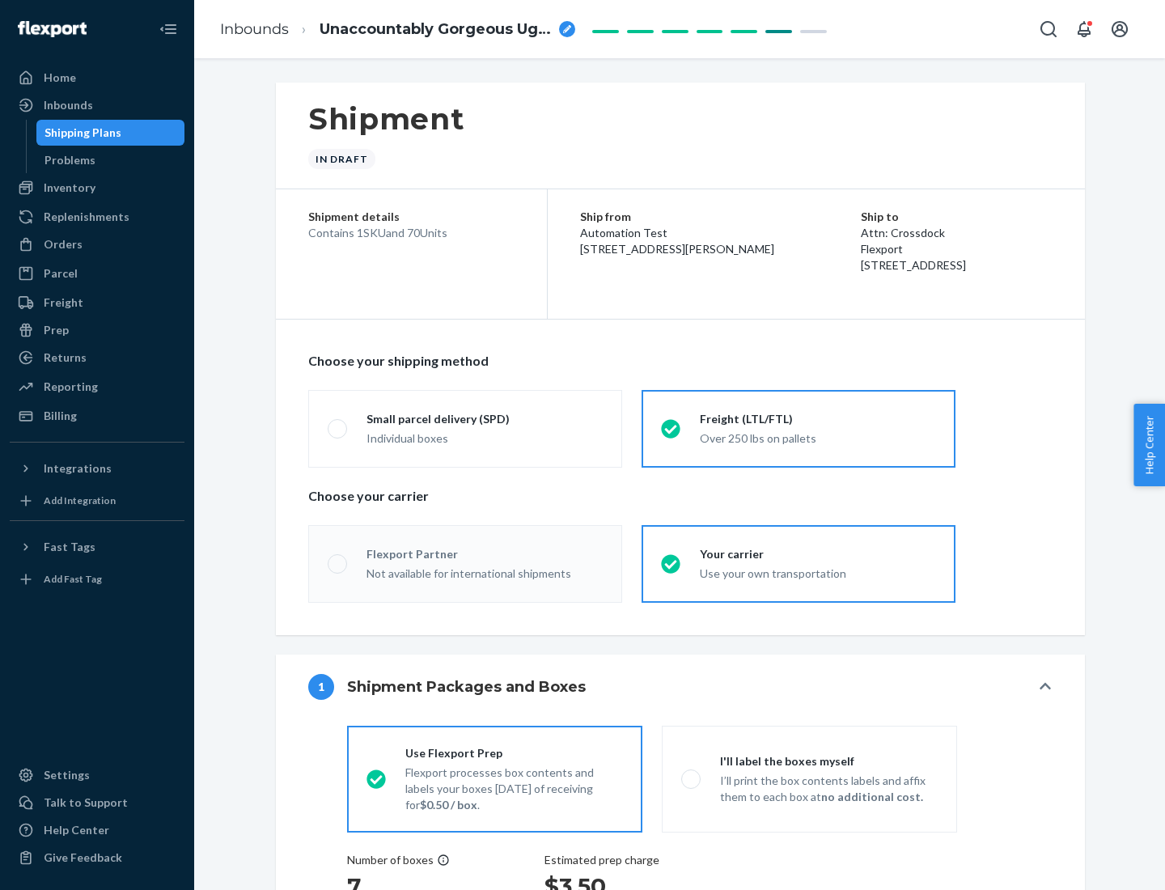
radio input "true"
radio input "false"
radio input "true"
radio input "false"
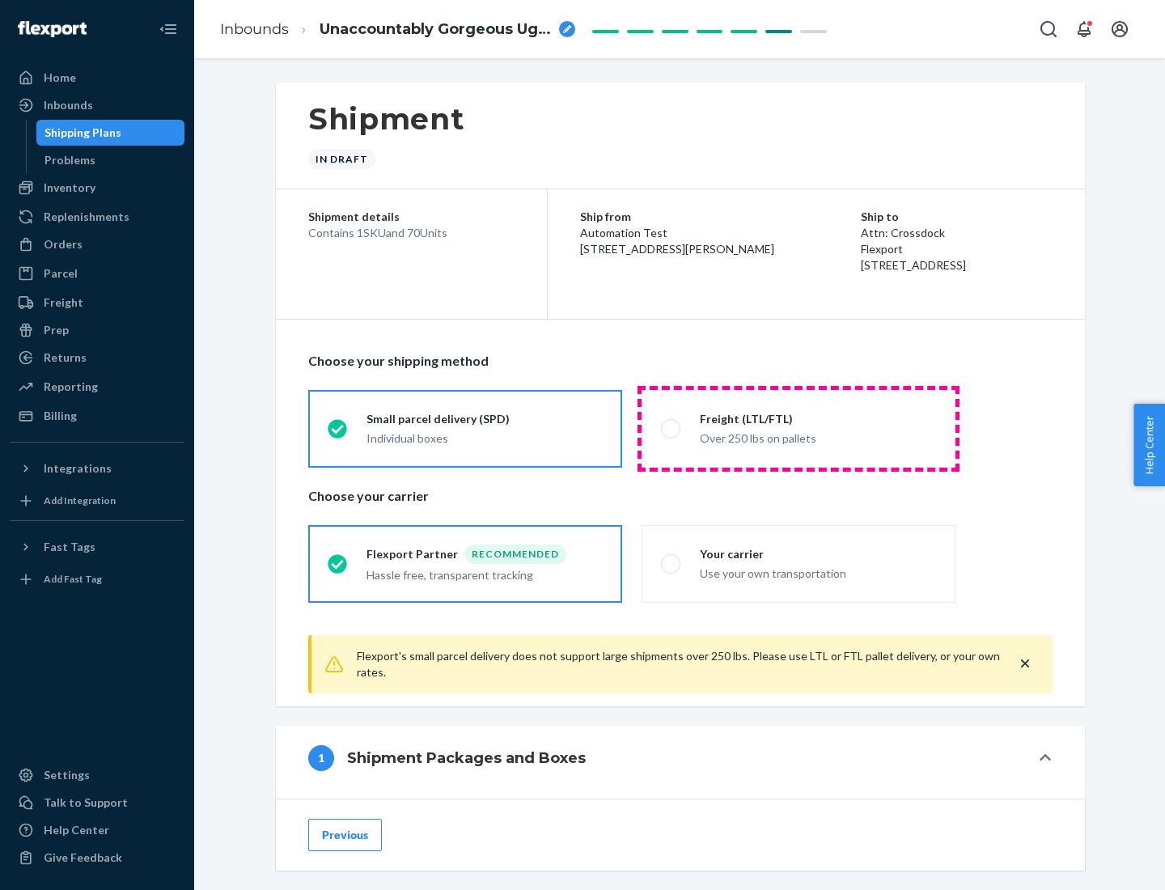
click at [798, 428] on div "Over 250 lbs on pallets" at bounding box center [818, 436] width 236 height 19
click at [671, 428] on input "Freight (LTL/FTL) Over 250 lbs on pallets" at bounding box center [666, 428] width 11 height 11
radio input "true"
radio input "false"
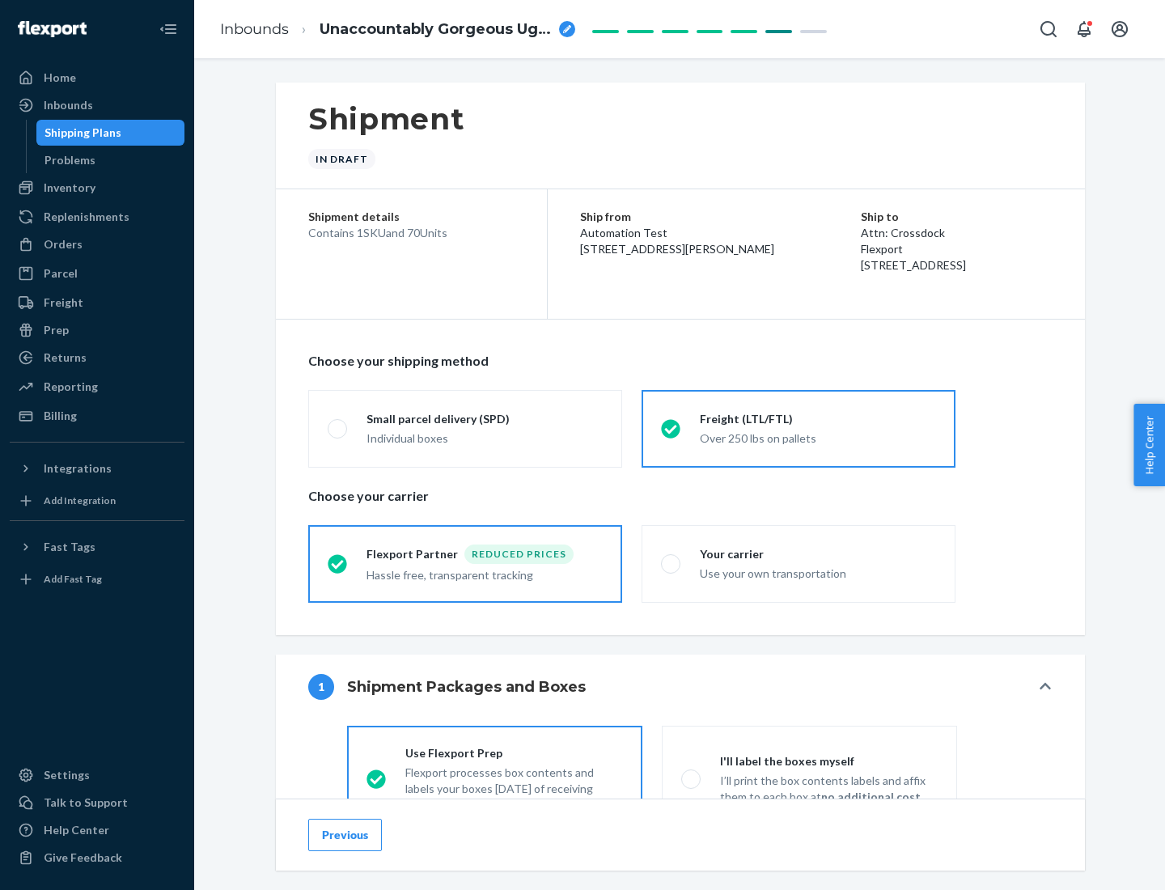
scroll to position [90, 0]
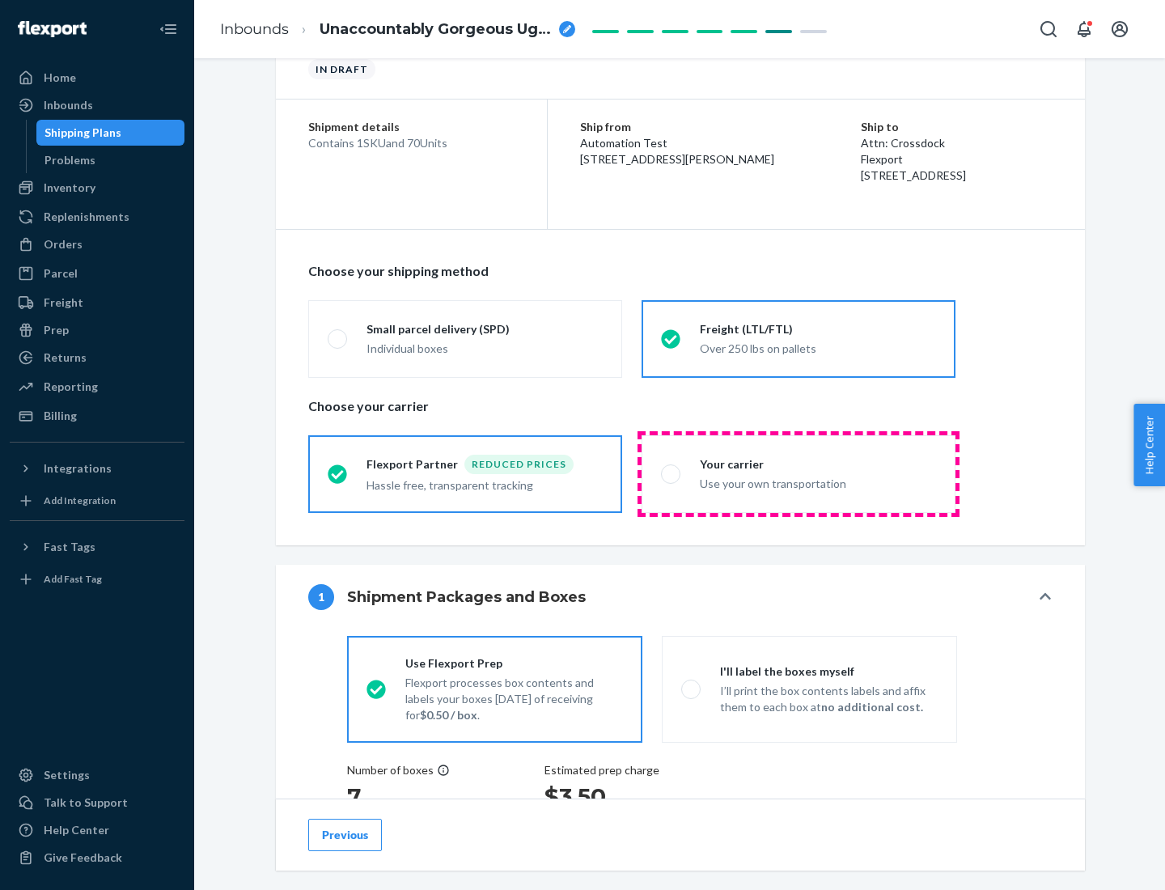
click at [798, 473] on div "Use your own transportation" at bounding box center [818, 481] width 236 height 19
click at [671, 473] on input "Your carrier Use your own transportation" at bounding box center [666, 473] width 11 height 11
radio input "true"
radio input "false"
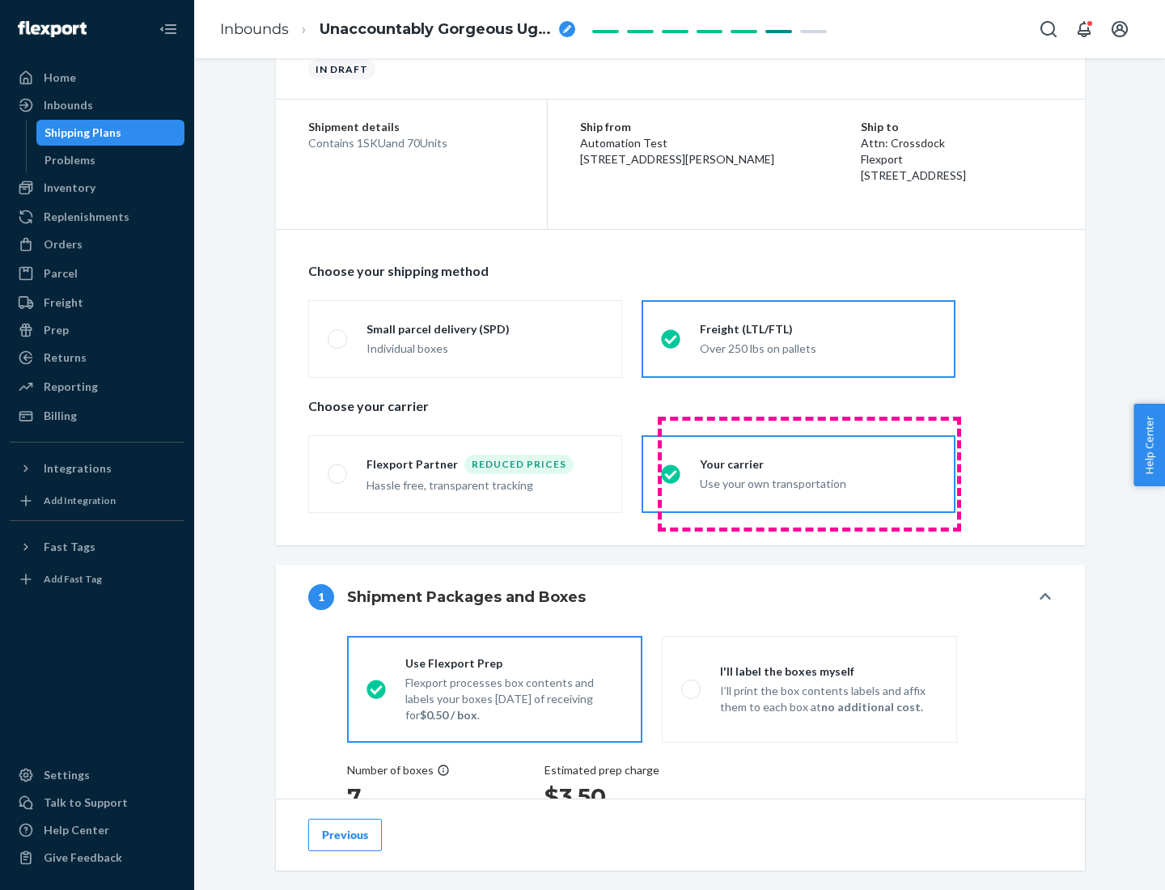
scroll to position [305, 0]
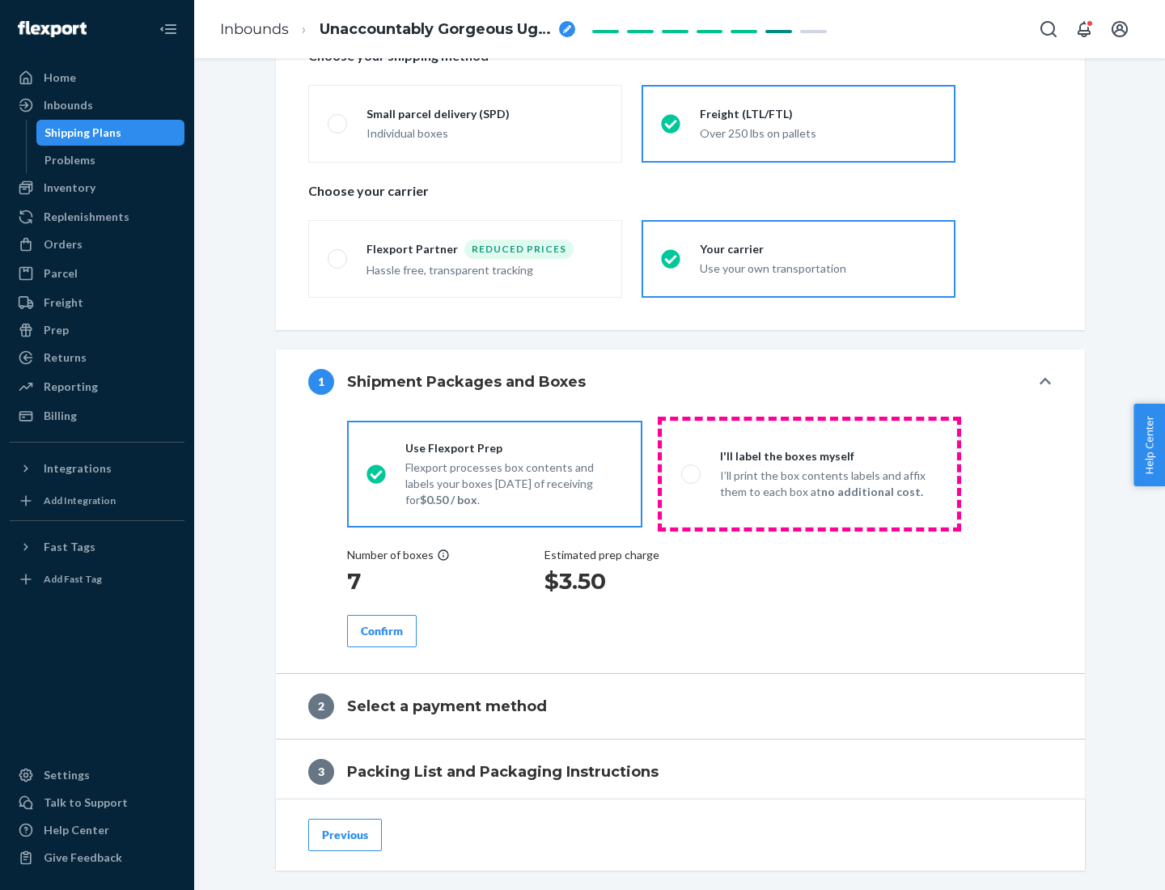
click at [809, 473] on p "I’ll print the box contents labels and affix them to each box at no additional …" at bounding box center [829, 484] width 218 height 32
click at [692, 473] on input "I'll label the boxes myself I’ll print the box contents labels and affix them t…" at bounding box center [686, 473] width 11 height 11
radio input "true"
radio input "false"
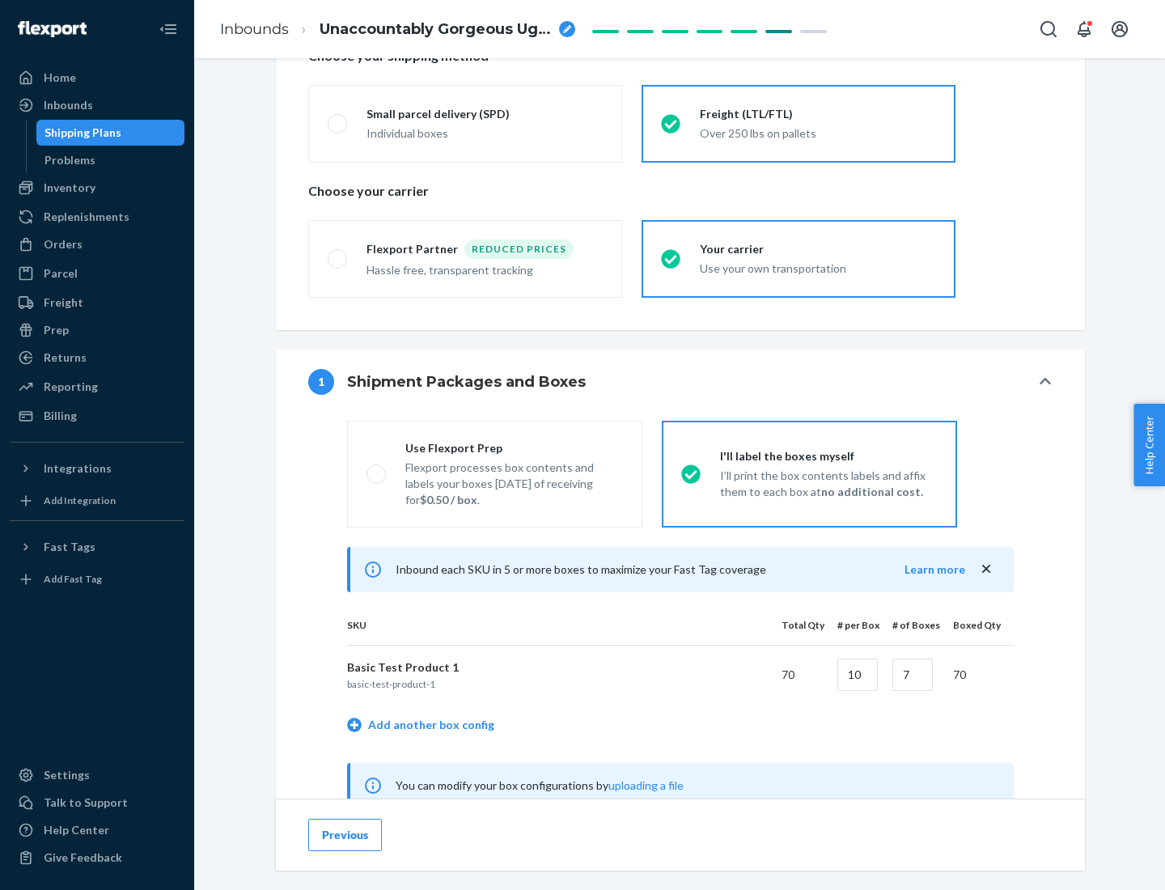
scroll to position [506, 0]
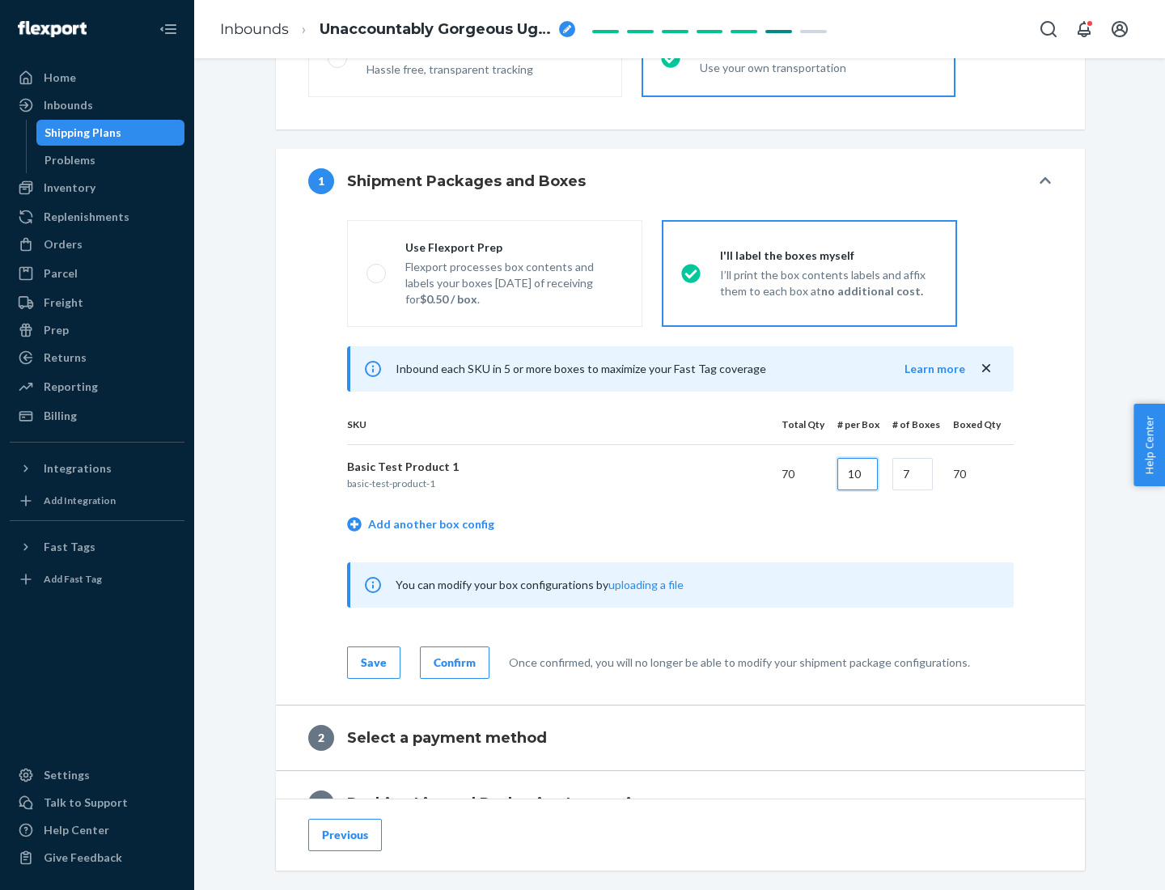
type input "10"
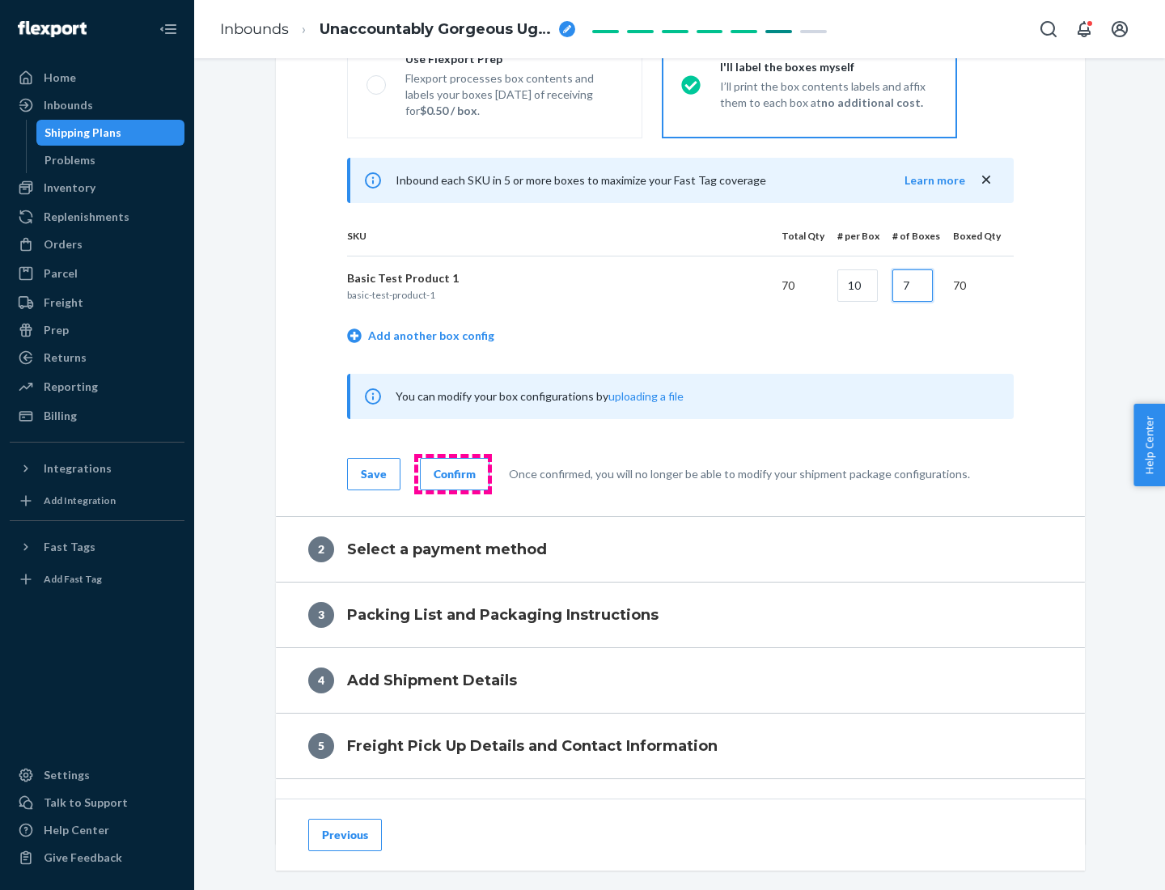
type input "7"
click at [452, 473] on div "Confirm" at bounding box center [455, 474] width 42 height 16
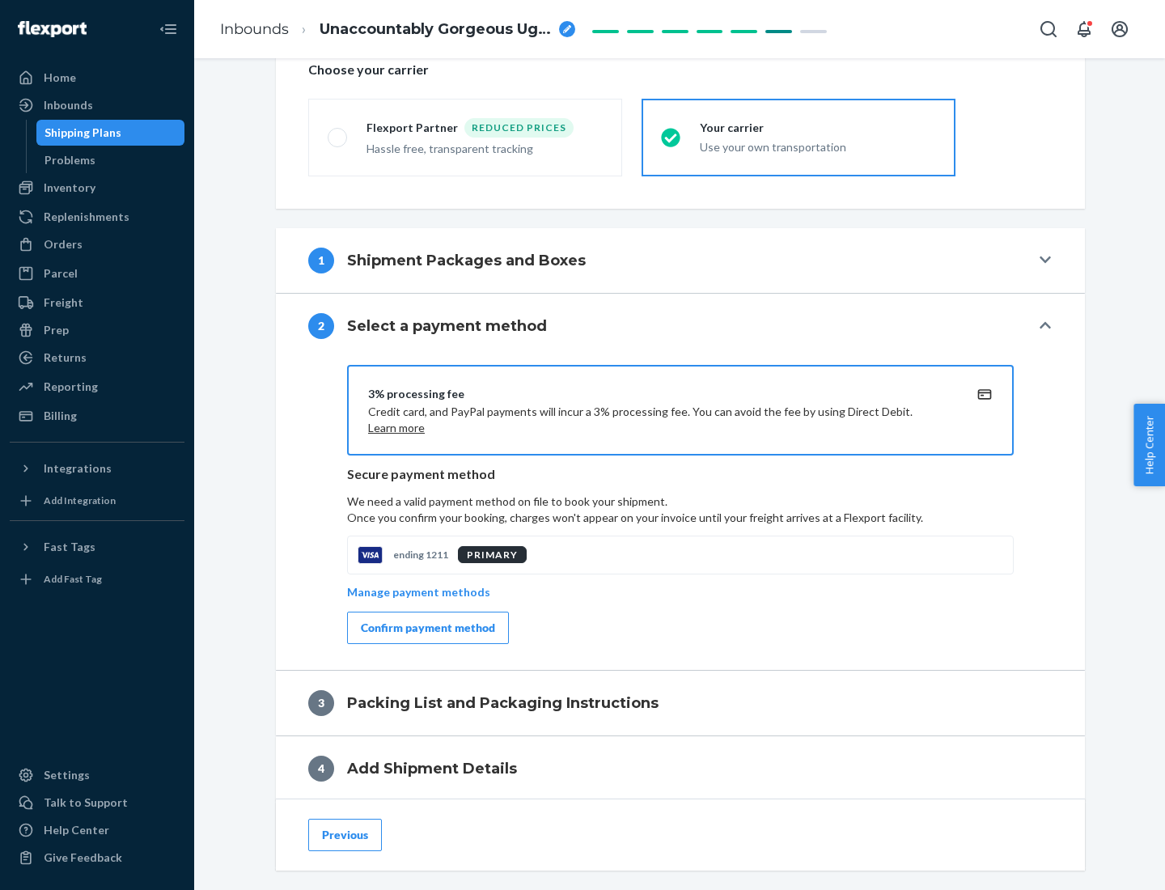
scroll to position [580, 0]
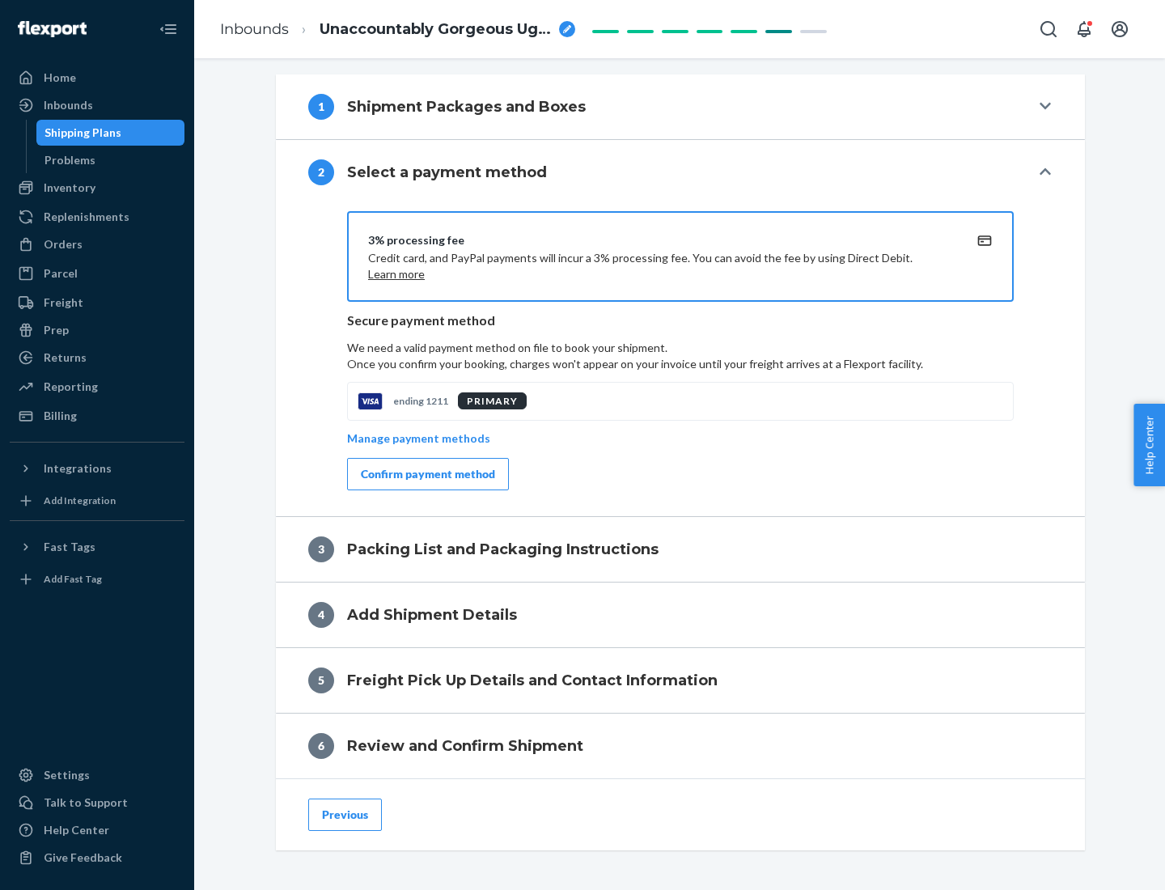
click at [426, 474] on div "Confirm payment method" at bounding box center [428, 474] width 134 height 16
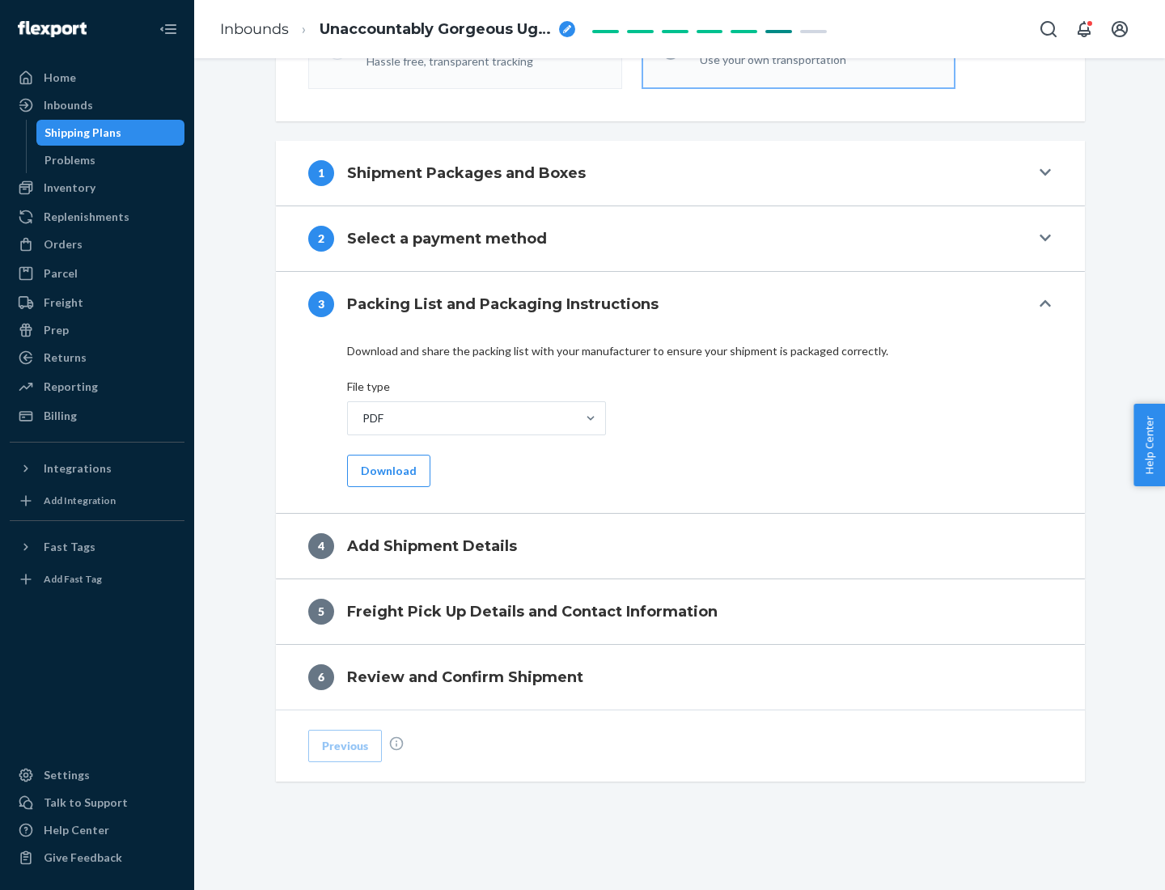
scroll to position [510, 0]
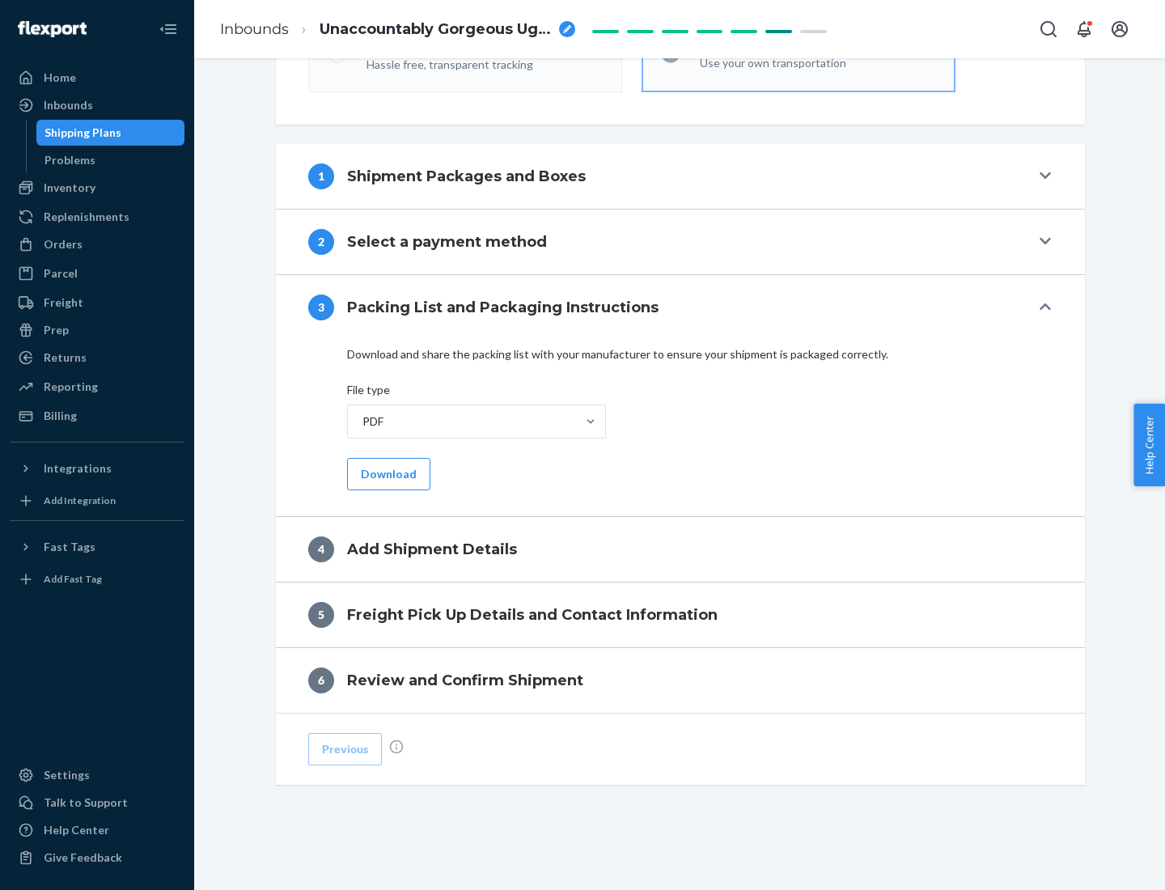
click at [387, 473] on button "Download" at bounding box center [388, 474] width 83 height 32
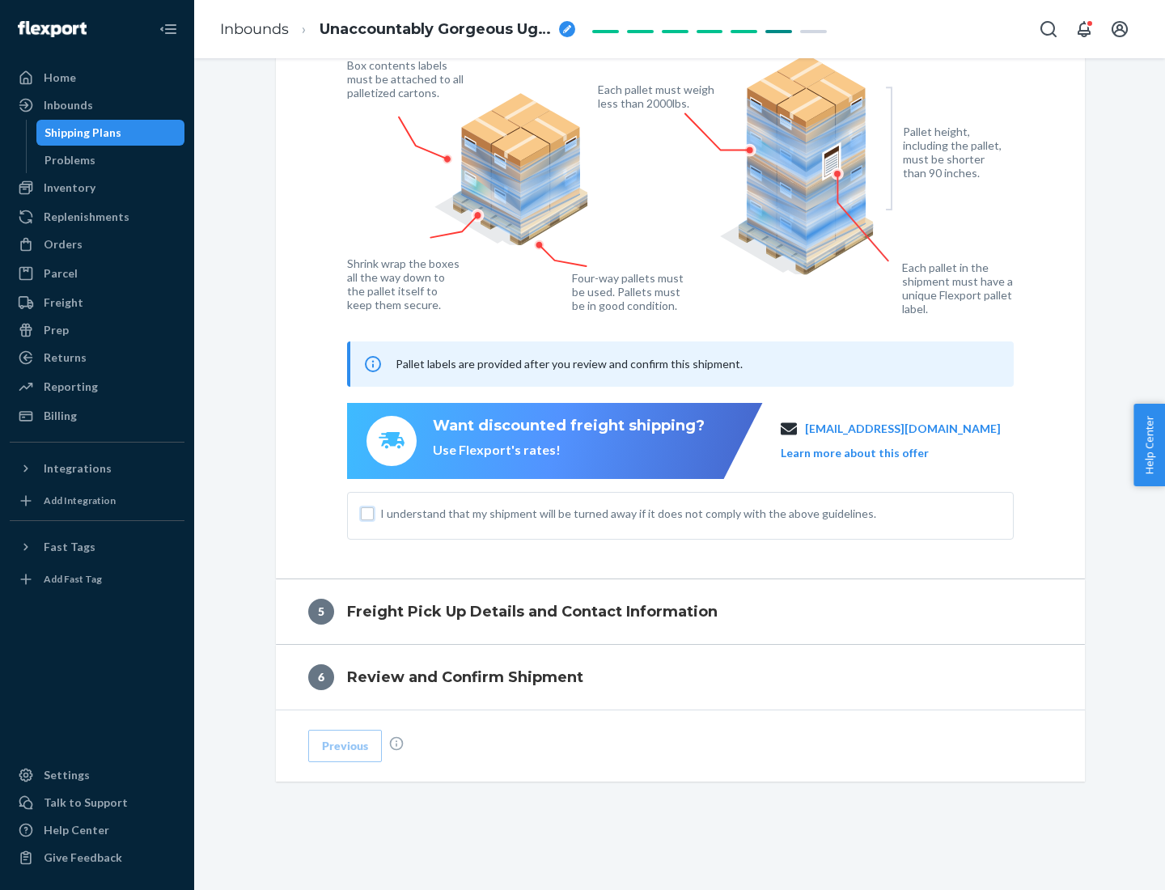
click at [367, 513] on input "I understand that my shipment will be turned away if it does not comply with th…" at bounding box center [367, 513] width 13 height 13
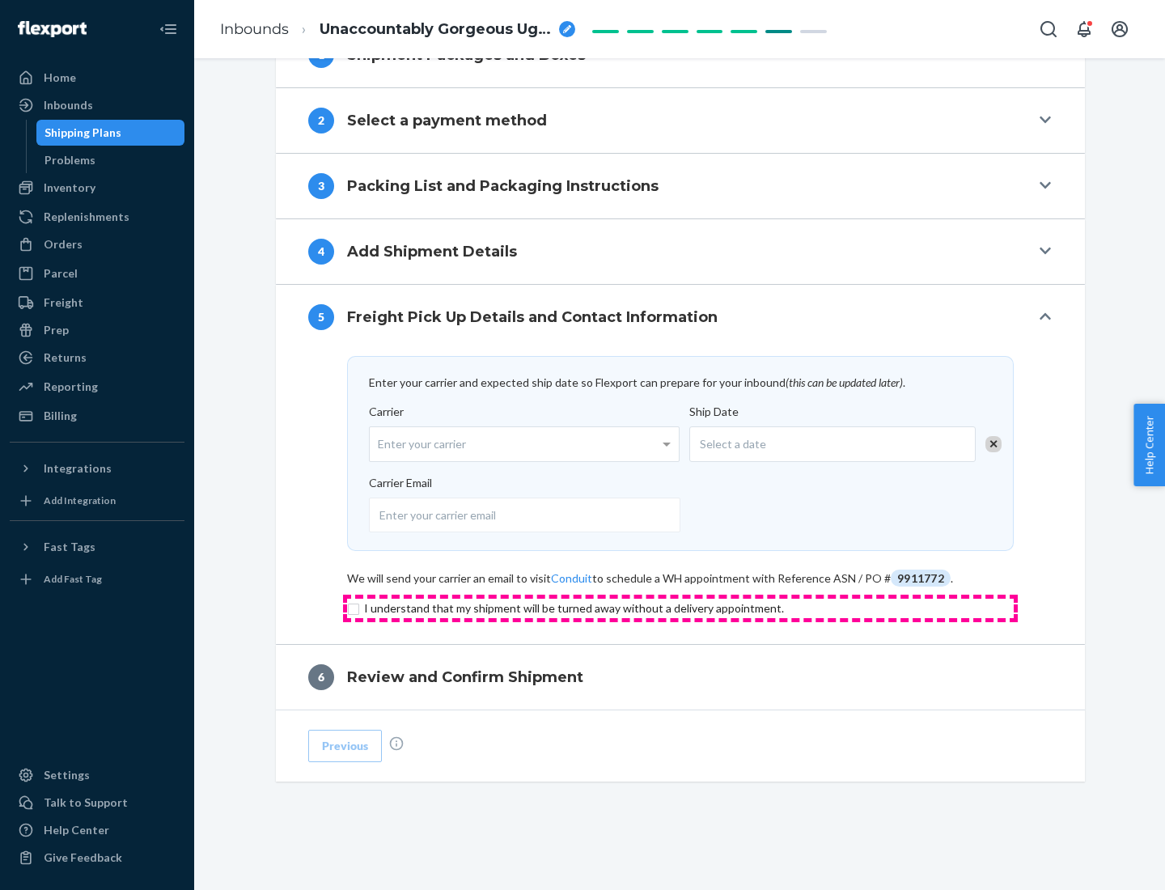
click at [680, 608] on input "checkbox" at bounding box center [680, 608] width 667 height 19
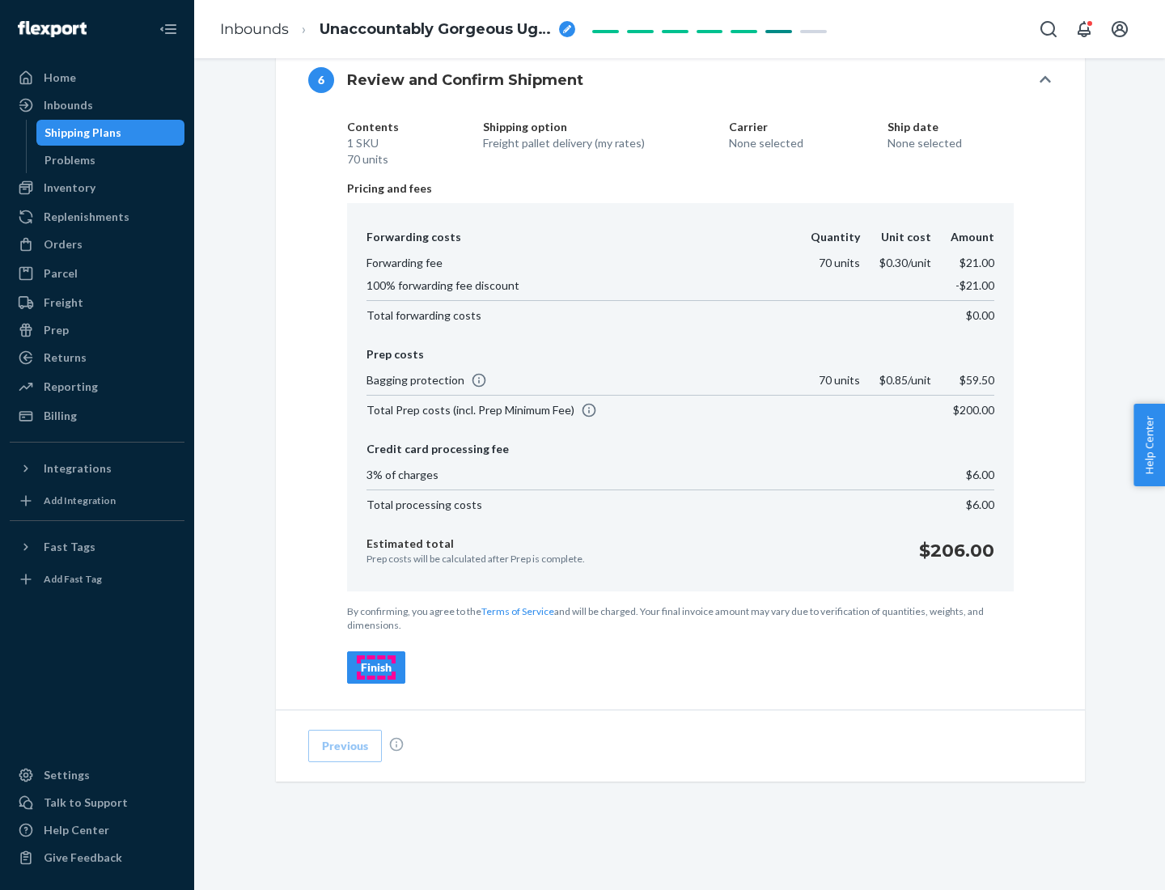
click at [376, 667] on div "Finish" at bounding box center [376, 667] width 31 height 16
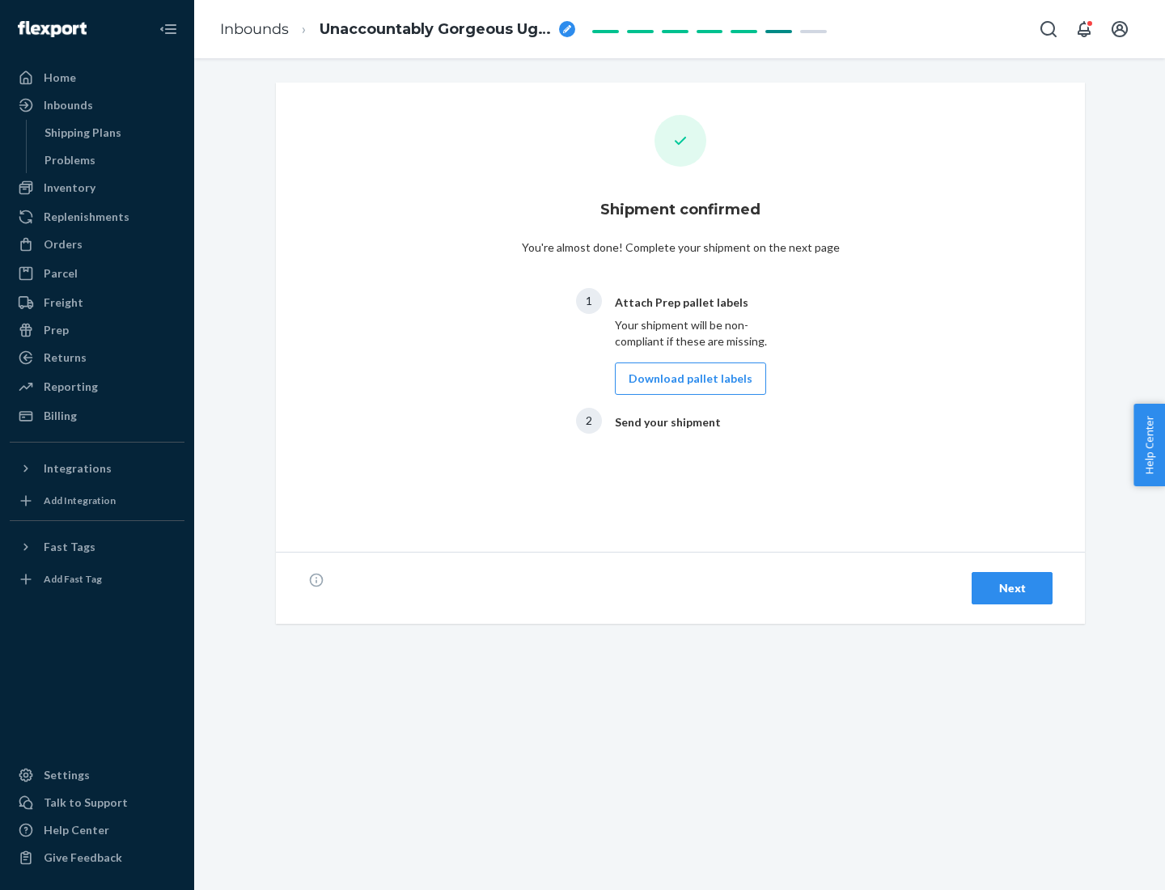
click at [686, 379] on button "Download pallet labels" at bounding box center [690, 378] width 151 height 32
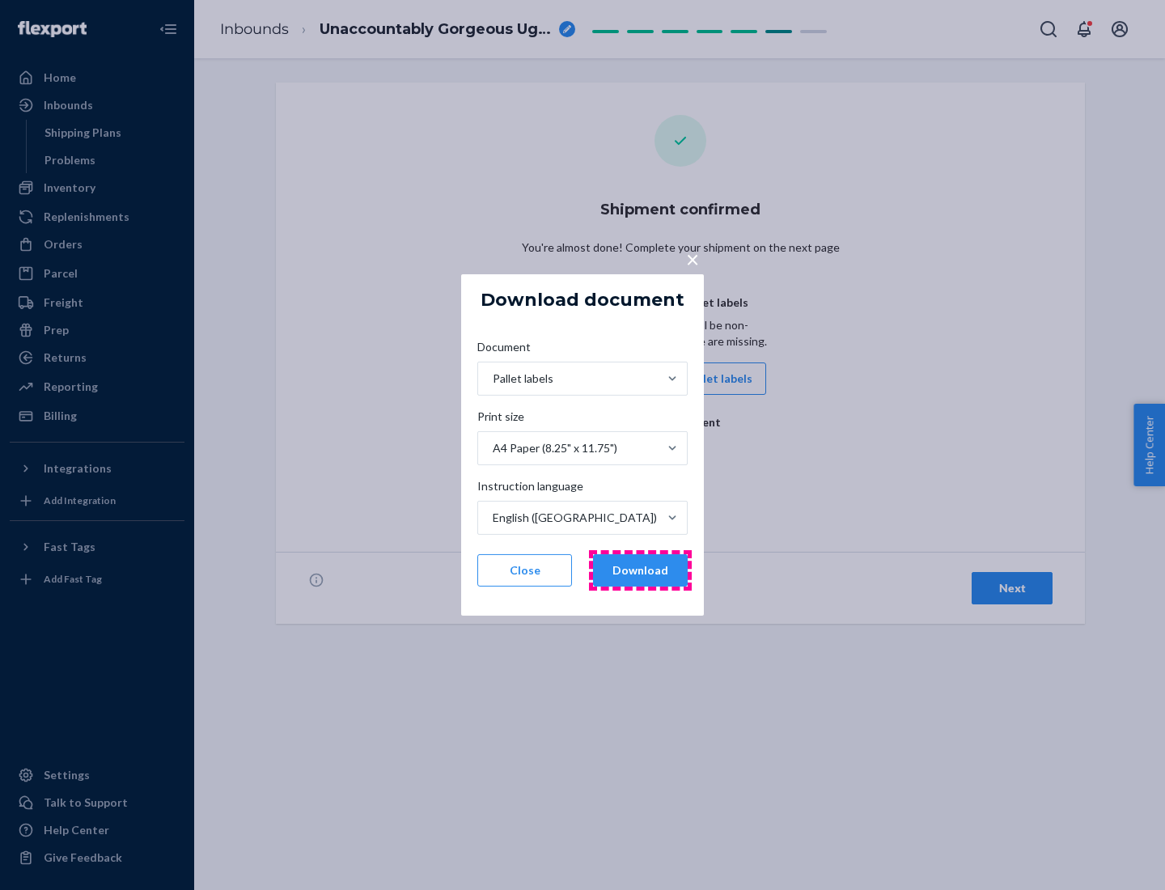
click at [640, 570] on button "Download" at bounding box center [640, 570] width 95 height 32
click at [692, 258] on span "×" at bounding box center [692, 259] width 13 height 28
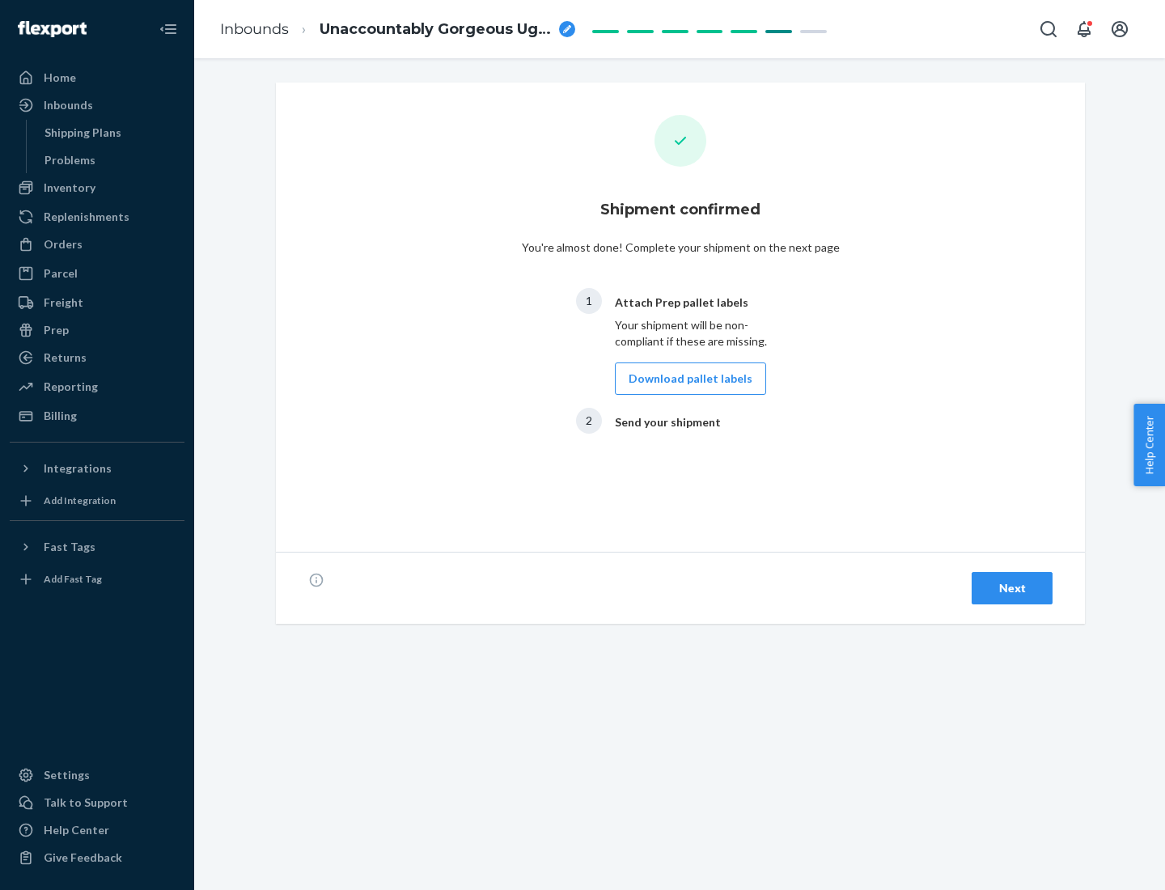
click at [1012, 588] on div "Next" at bounding box center [1011, 588] width 53 height 16
